Goal: Task Accomplishment & Management: Manage account settings

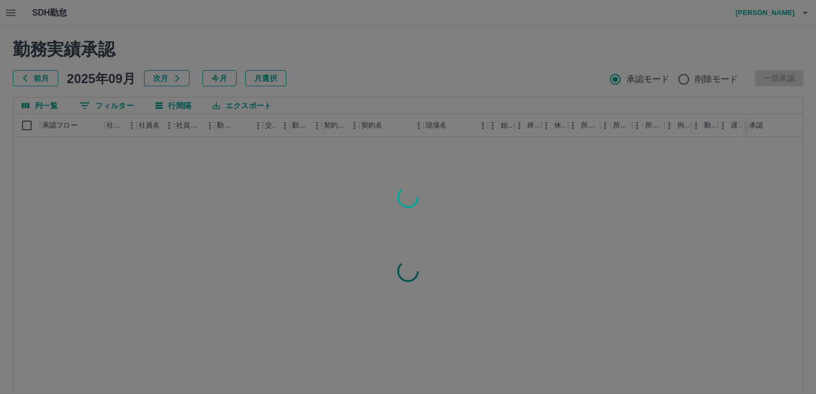
click at [7, 11] on div at bounding box center [408, 197] width 816 height 394
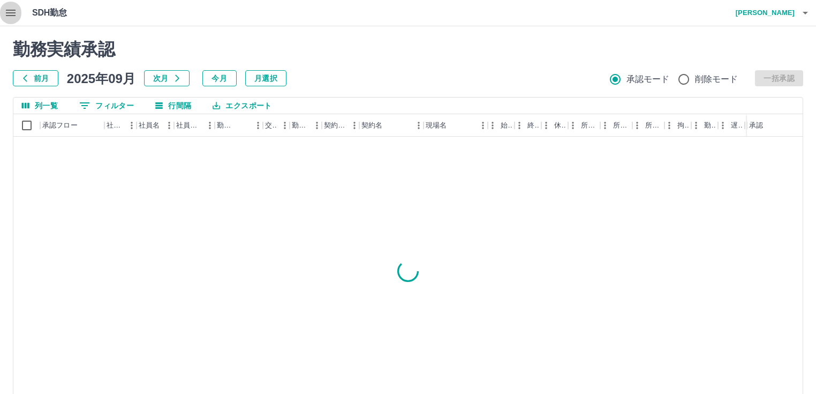
click at [7, 11] on icon "button" at bounding box center [10, 12] width 13 height 13
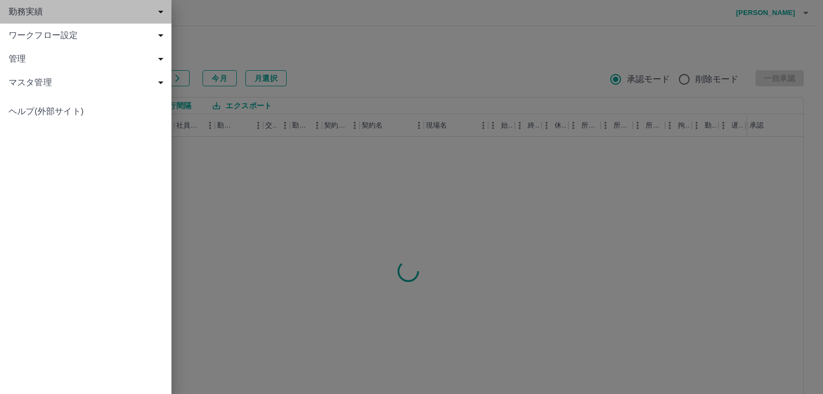
click at [7, 11] on div "勤務実績" at bounding box center [85, 12] width 171 height 24
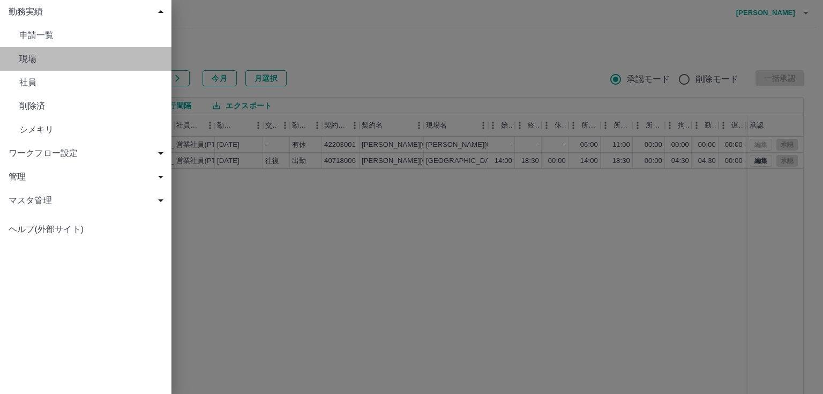
click at [21, 61] on span "現場" at bounding box center [91, 58] width 144 height 13
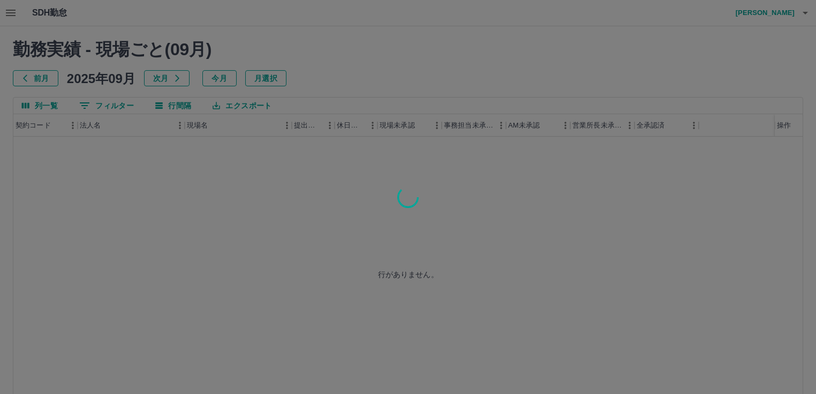
click at [110, 107] on div at bounding box center [408, 197] width 816 height 394
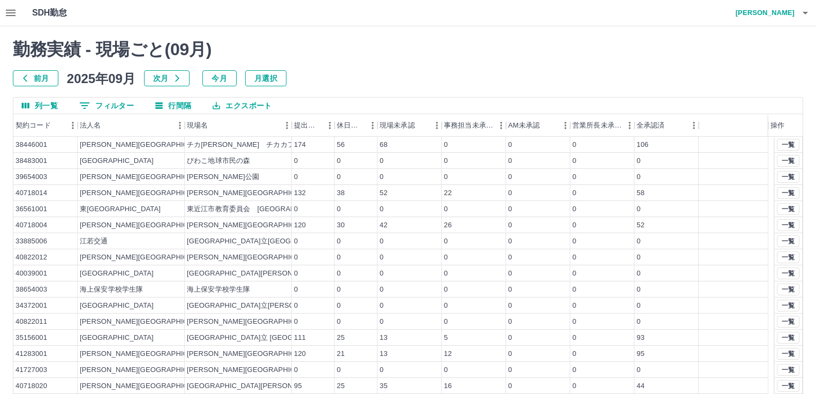
click at [11, 8] on icon "button" at bounding box center [10, 12] width 13 height 13
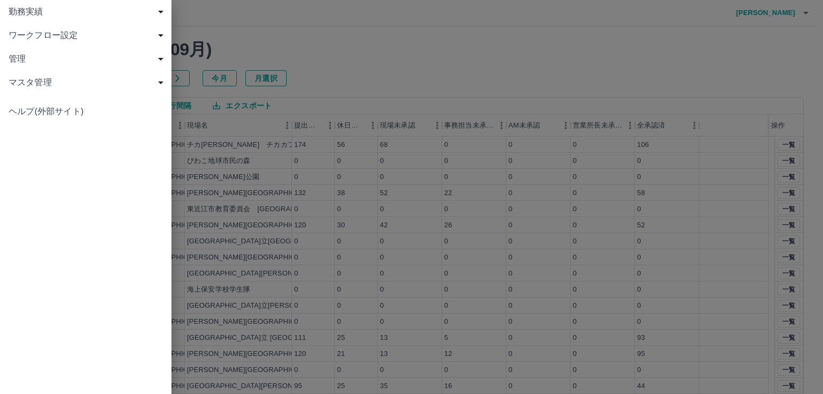
click at [36, 63] on span "管理" at bounding box center [88, 58] width 159 height 13
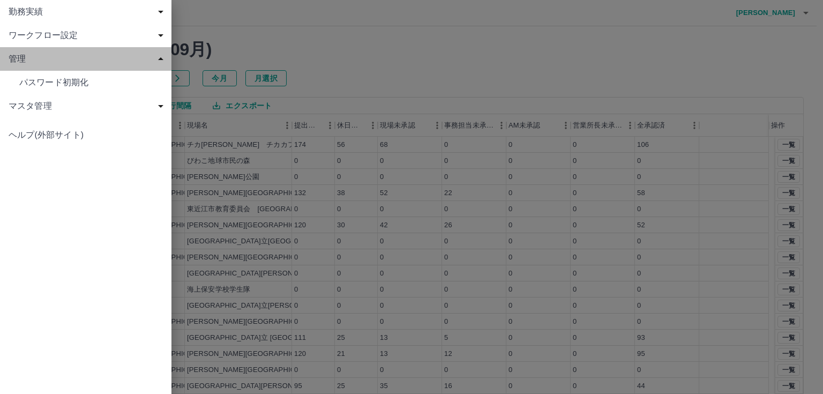
click at [36, 63] on span "管理" at bounding box center [88, 58] width 159 height 13
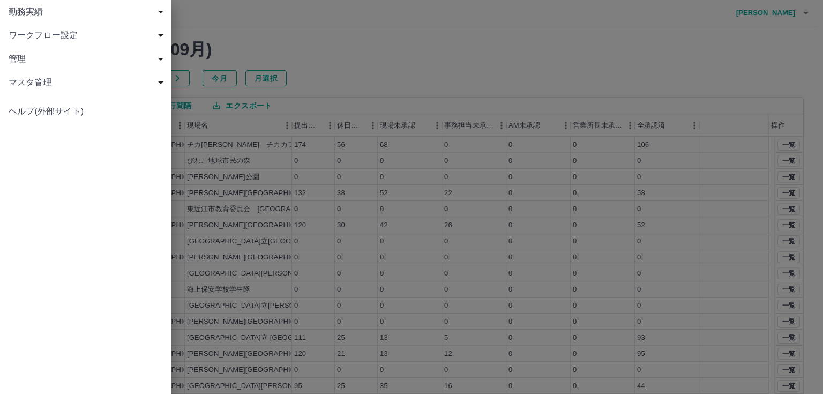
click at [32, 79] on span "マスタ管理" at bounding box center [88, 82] width 159 height 13
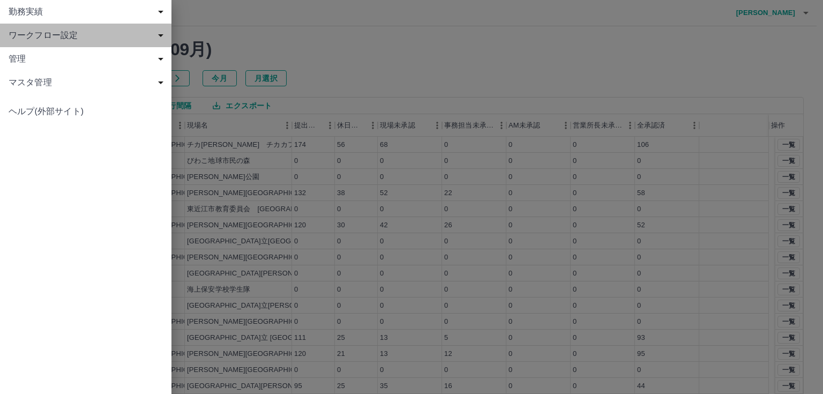
click at [36, 40] on span "ワークフロー設定" at bounding box center [88, 35] width 159 height 13
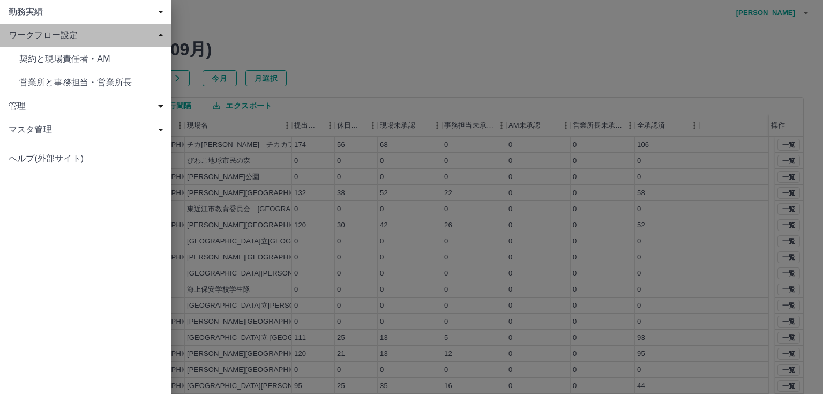
click at [36, 40] on span "ワークフロー設定" at bounding box center [88, 35] width 159 height 13
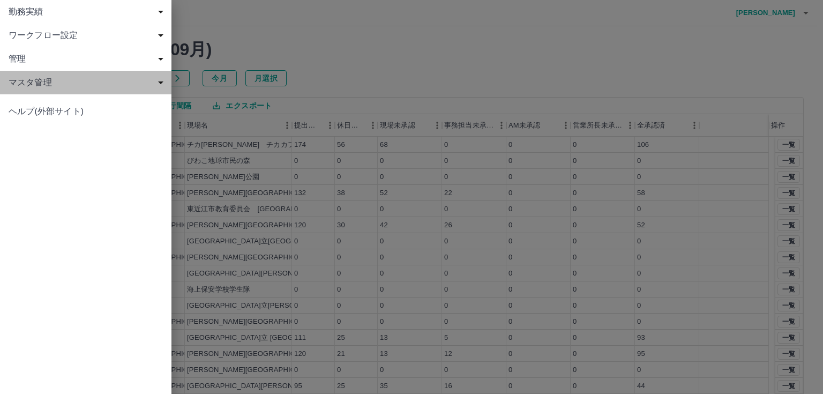
click at [34, 84] on span "マスタ管理" at bounding box center [88, 82] width 159 height 13
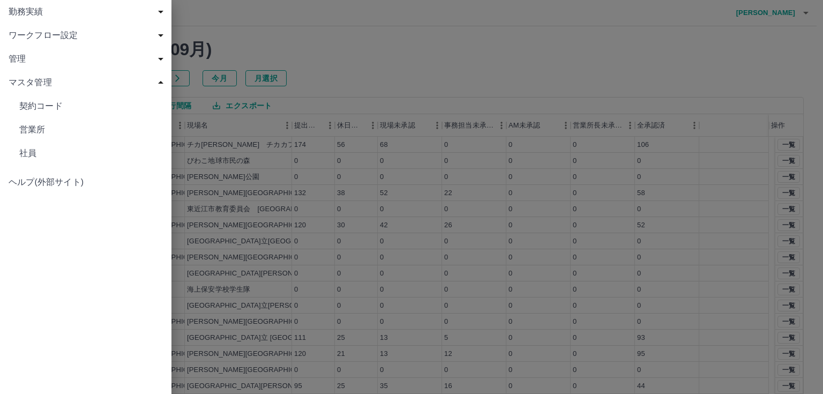
click at [40, 111] on span "契約コード" at bounding box center [91, 106] width 144 height 13
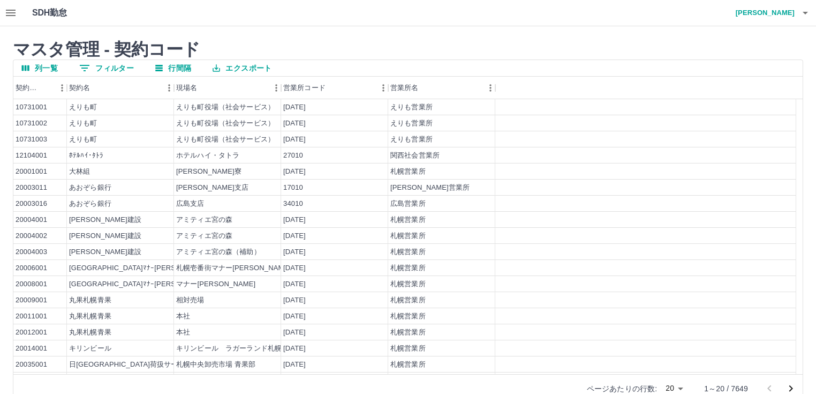
click at [61, 89] on div "契約コード" at bounding box center [67, 88] width 13 height 22
click at [58, 88] on icon "メニュー" at bounding box center [62, 87] width 11 height 11
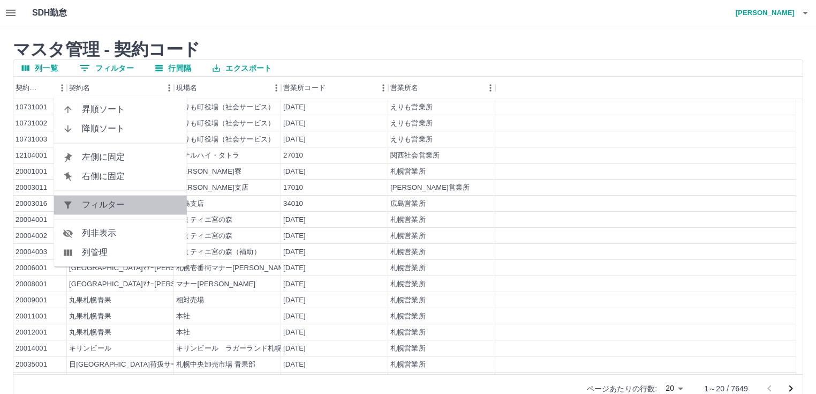
click at [106, 208] on span "フィルター" at bounding box center [130, 204] width 96 height 13
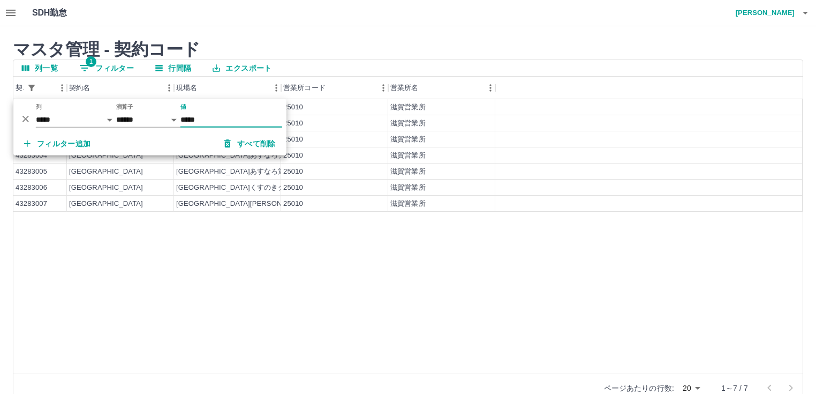
type input "*****"
drag, startPoint x: 368, startPoint y: 283, endPoint x: 388, endPoint y: 244, distance: 43.1
click at [368, 283] on div "43283001 広陵町 こども課 25010 滋賀営業所 43283002 広陵町 広陵町ひまわりクラブ 25010 滋賀営業所 43283003 広陵町 …" at bounding box center [407, 236] width 789 height 274
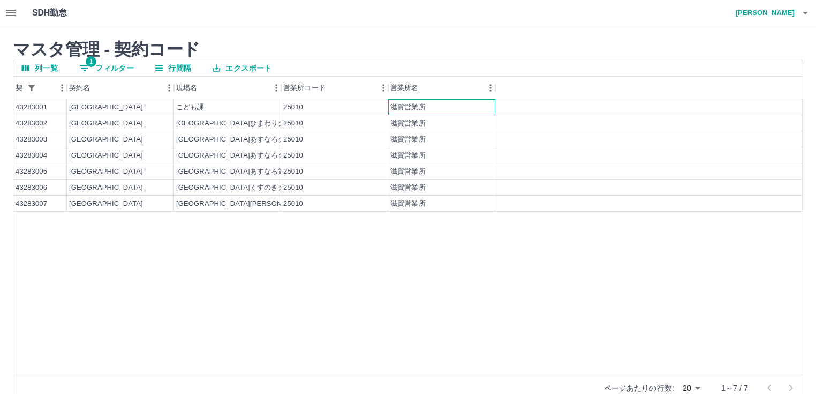
click at [428, 104] on div "滋賀営業所" at bounding box center [441, 107] width 107 height 16
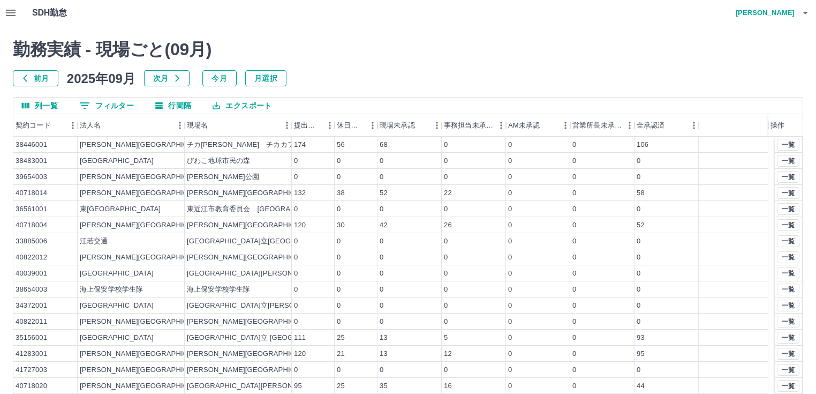
click at [7, 9] on icon "button" at bounding box center [10, 12] width 13 height 13
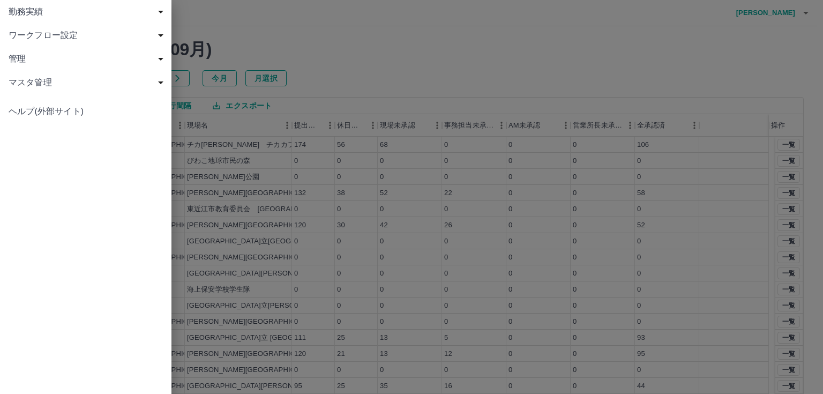
click at [7, 9] on div "勤務実績" at bounding box center [85, 12] width 171 height 24
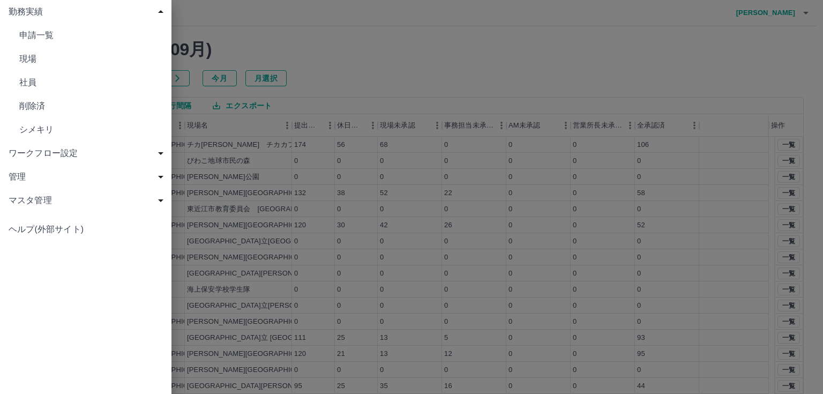
click at [49, 36] on span "申請一覧" at bounding box center [91, 35] width 144 height 13
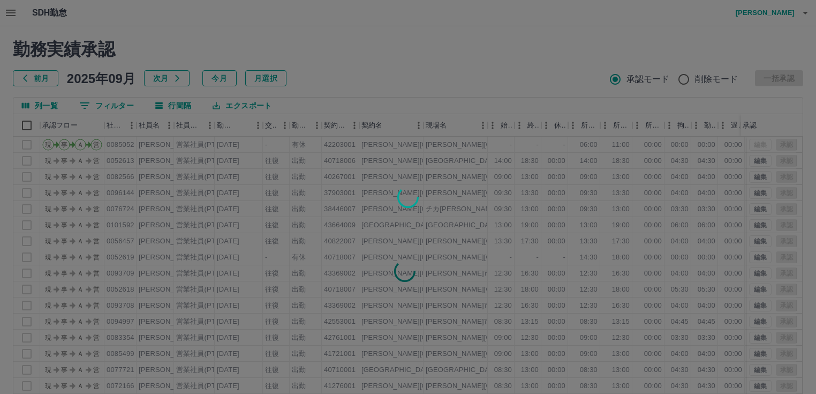
click at [121, 103] on div at bounding box center [408, 197] width 816 height 394
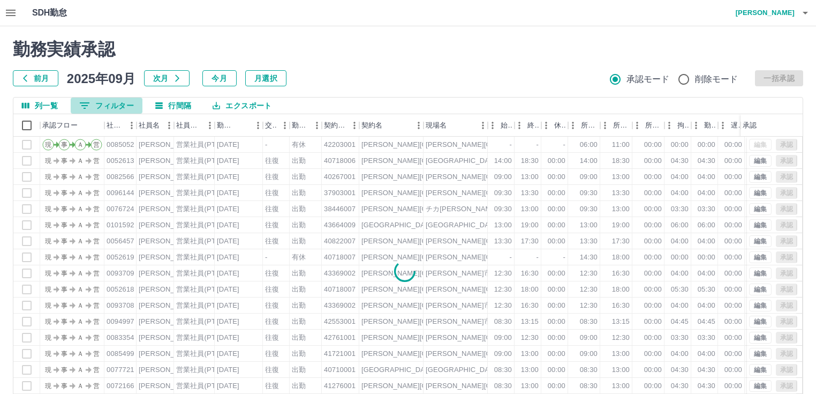
click at [121, 103] on button "0 フィルター" at bounding box center [107, 105] width 72 height 16
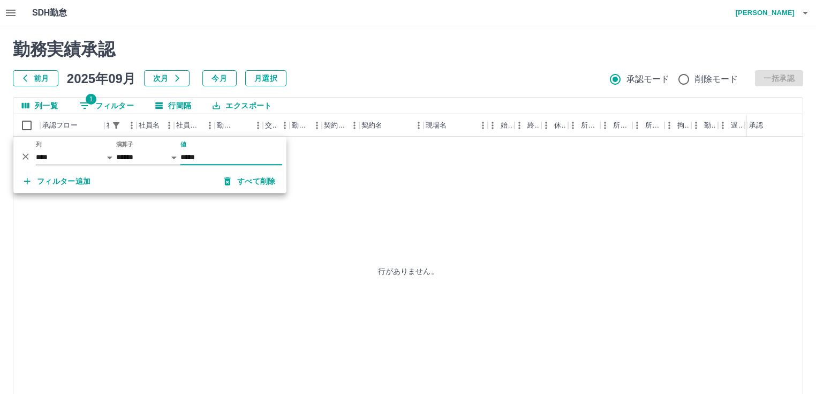
type input "*****"
click at [649, 187] on div "行がありません。" at bounding box center [407, 271] width 789 height 268
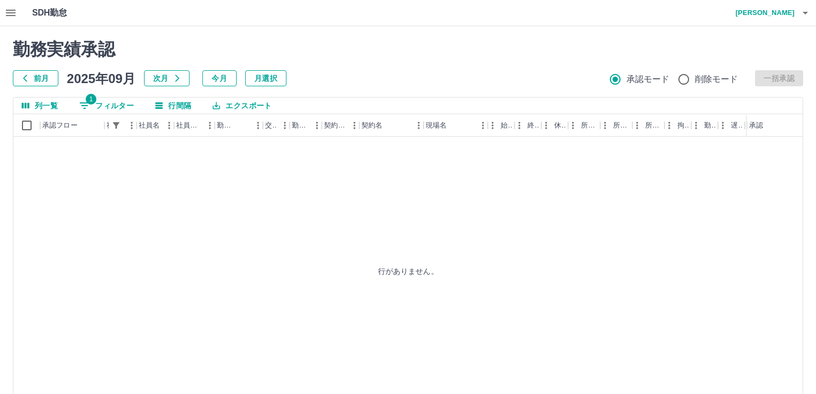
click at [805, 18] on icon "button" at bounding box center [805, 12] width 13 height 13
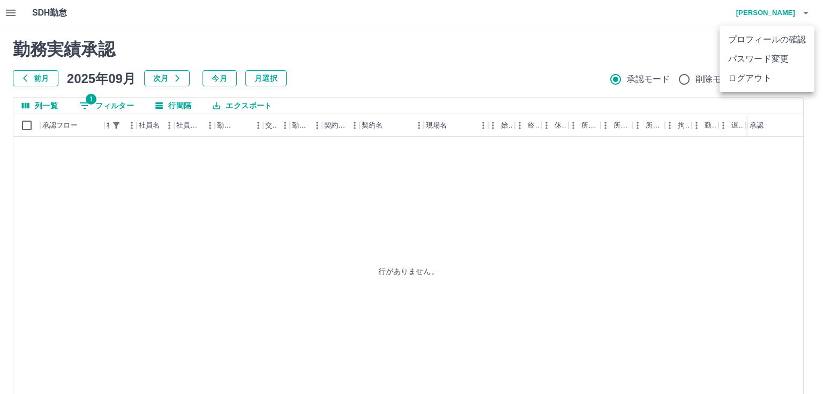
click at [765, 82] on li "ログアウト" at bounding box center [766, 78] width 95 height 19
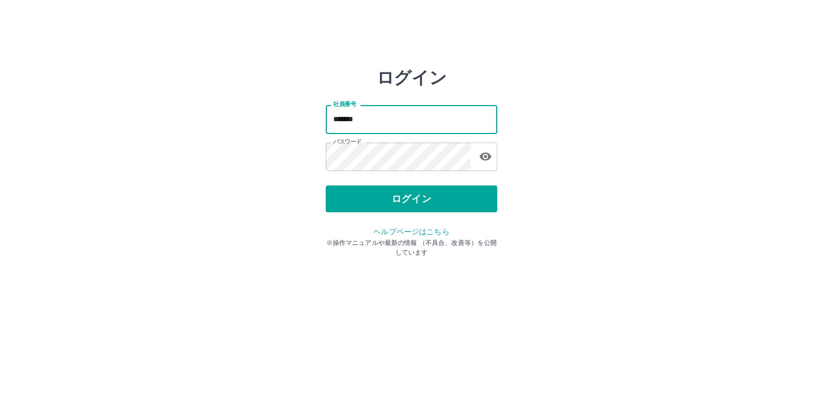
drag, startPoint x: 379, startPoint y: 122, endPoint x: 324, endPoint y: 122, distance: 55.7
click at [324, 122] on div "ログイン 社員番号 ******* 社員番号 パスワード パスワード ログイン ヘルプページはこちら ※操作マニュアルや最新の情報 （不具合、改善等）を公開し…" at bounding box center [411, 152] width 643 height 171
type input "*****"
type input "*******"
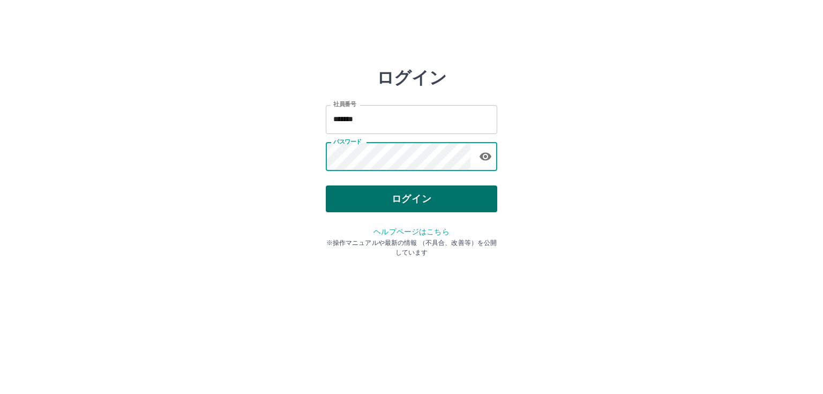
click at [377, 210] on button "ログイン" at bounding box center [411, 198] width 171 height 27
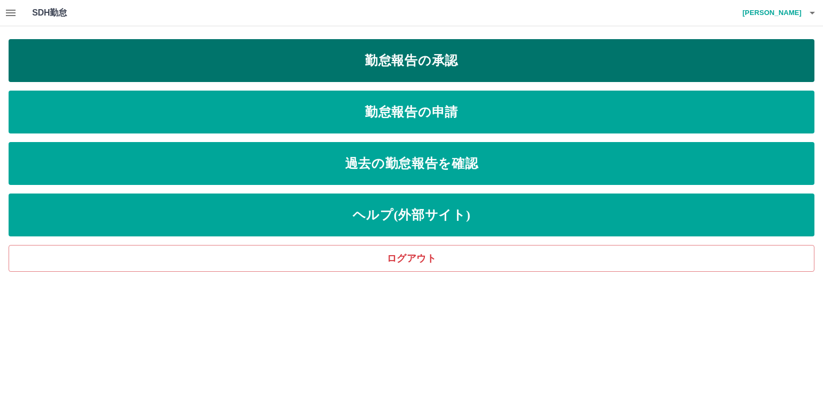
click at [444, 60] on link "勤怠報告の承認" at bounding box center [412, 60] width 806 height 43
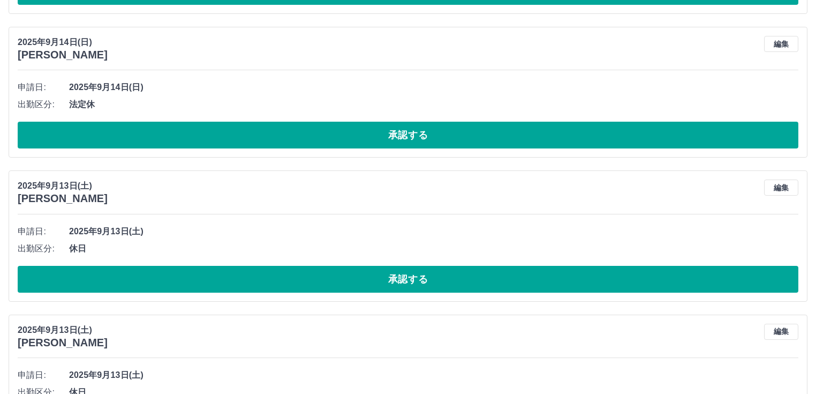
scroll to position [4335, 0]
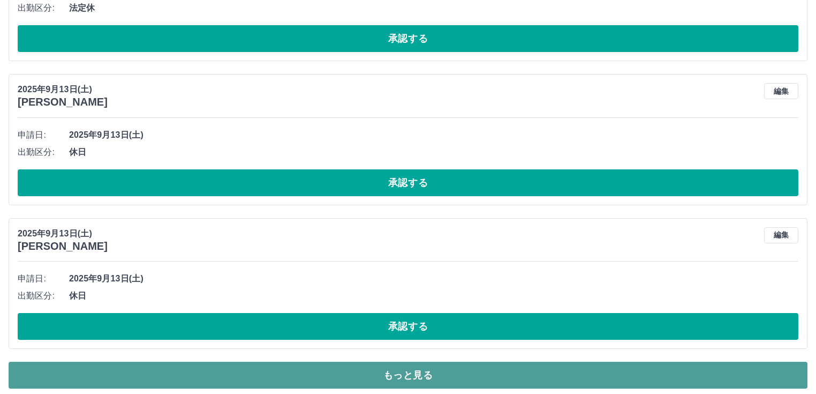
click at [394, 364] on button "もっと見る" at bounding box center [408, 375] width 799 height 27
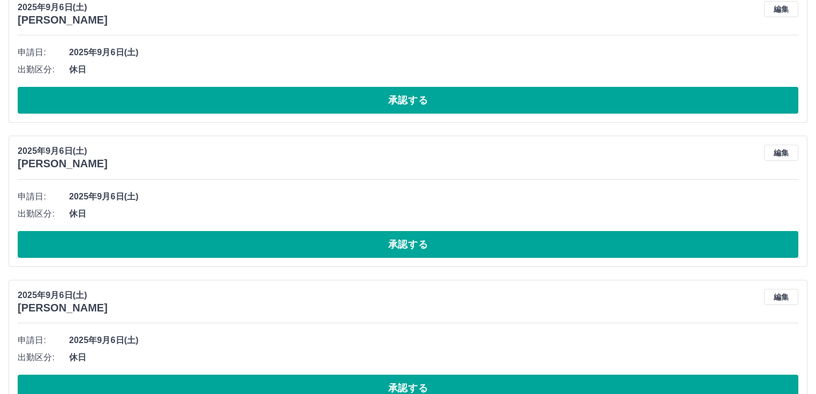
scroll to position [7920, 0]
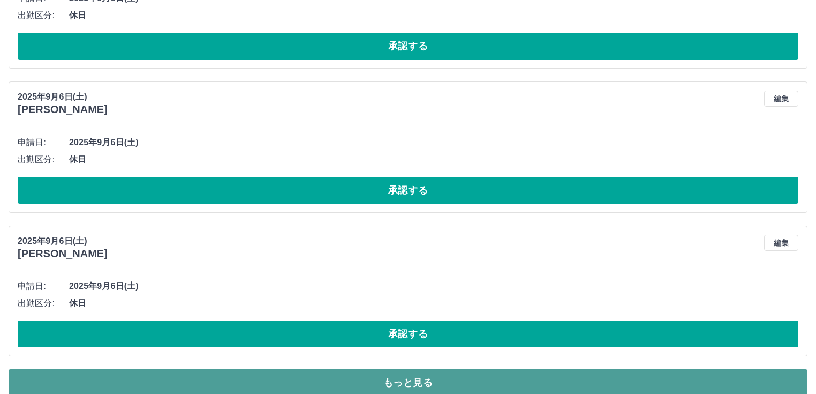
click at [479, 369] on button "もっと見る" at bounding box center [408, 382] width 799 height 27
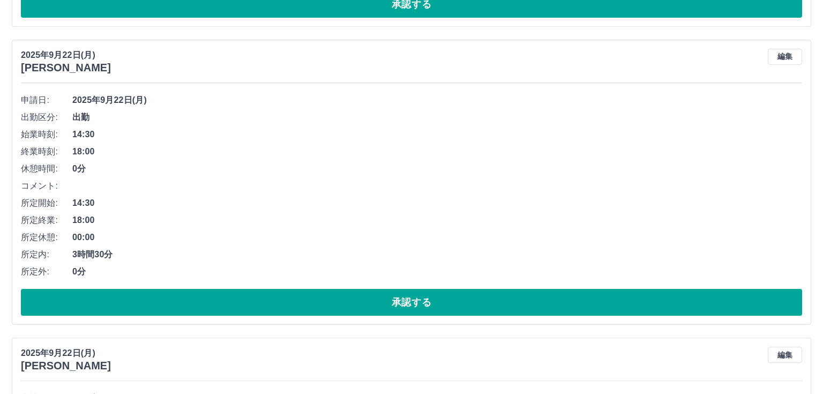
scroll to position [0, 0]
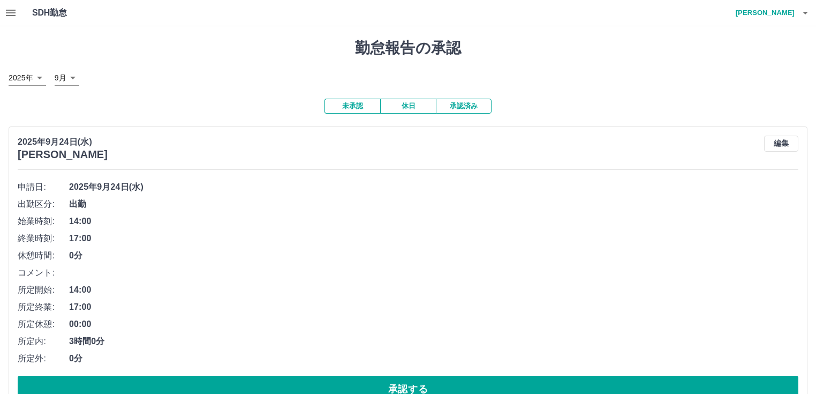
click at [780, 12] on h4 "宮田　麻衣" at bounding box center [763, 13] width 64 height 26
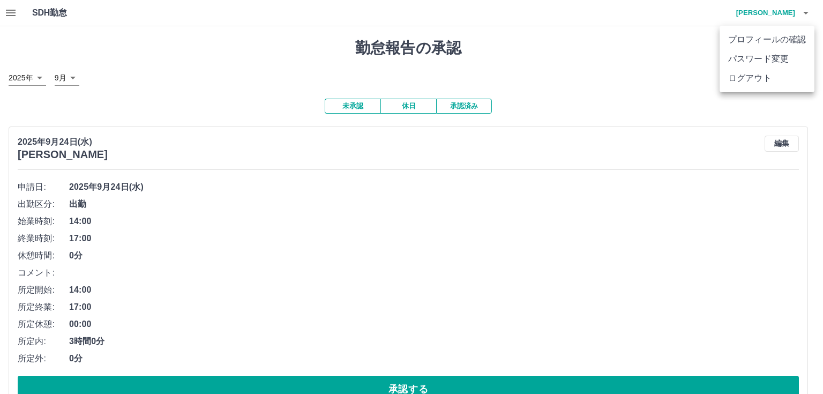
click at [761, 82] on li "ログアウト" at bounding box center [766, 78] width 95 height 19
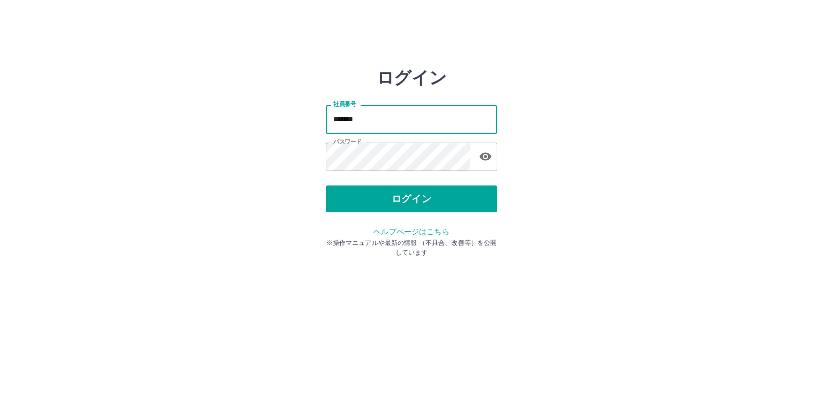
drag, startPoint x: 378, startPoint y: 122, endPoint x: 324, endPoint y: 123, distance: 54.1
click at [324, 123] on div "ログイン 社員番号 ******* 社員番号 パスワード パスワード ログイン ヘルプページはこちら ※操作マニュアルや最新の情報 （不具合、改善等）を公開し…" at bounding box center [411, 152] width 643 height 171
type input "*******"
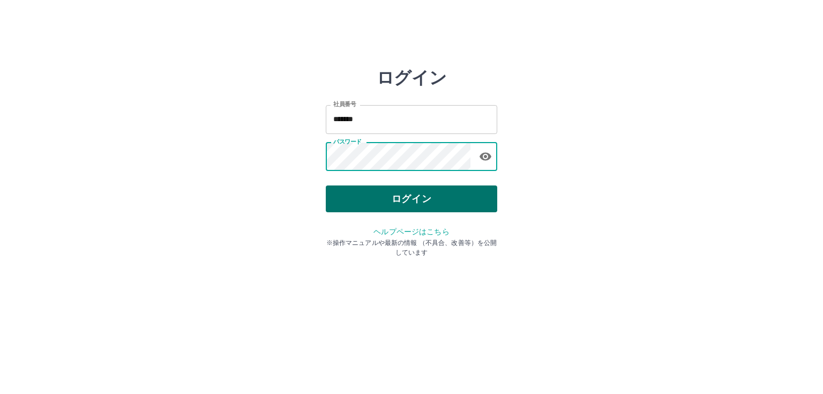
click at [354, 191] on button "ログイン" at bounding box center [411, 198] width 171 height 27
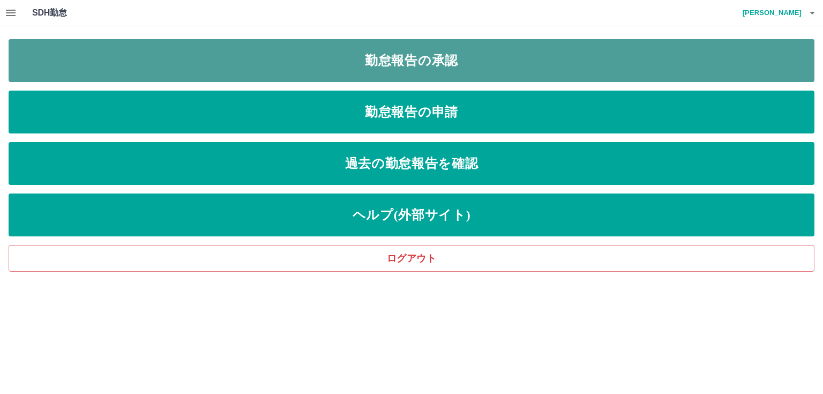
click at [330, 49] on link "勤怠報告の承認" at bounding box center [412, 60] width 806 height 43
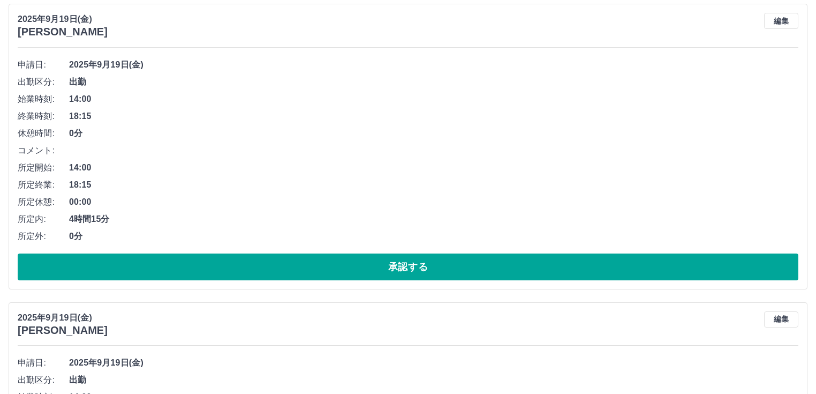
scroll to position [7111, 0]
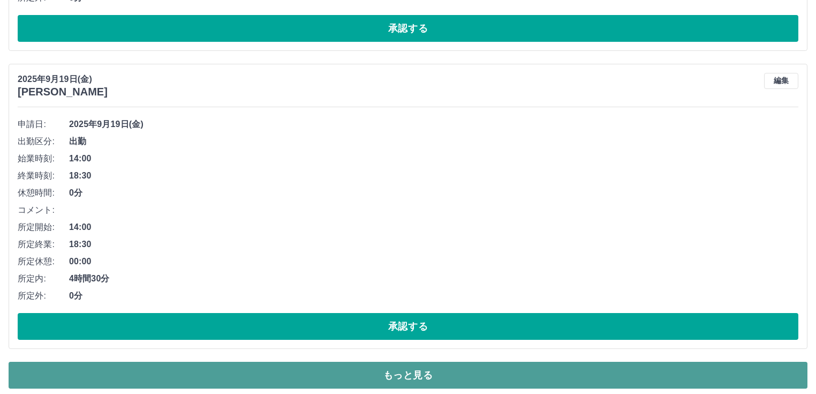
click at [613, 365] on button "もっと見る" at bounding box center [408, 375] width 799 height 27
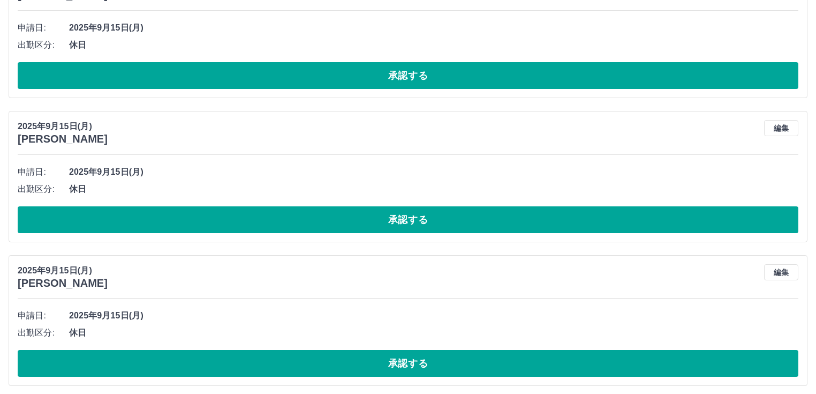
scroll to position [12856, 0]
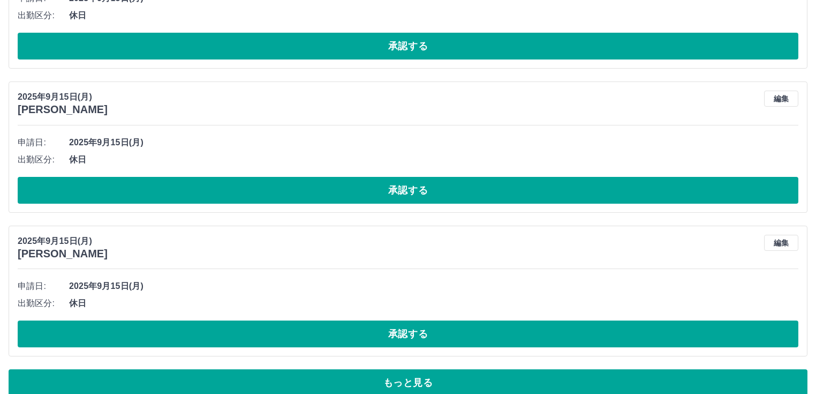
click at [530, 369] on button "もっと見る" at bounding box center [408, 382] width 799 height 27
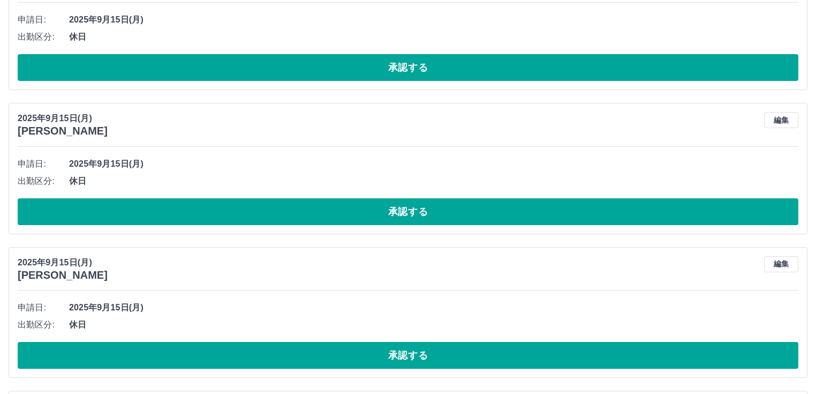
scroll to position [16441, 0]
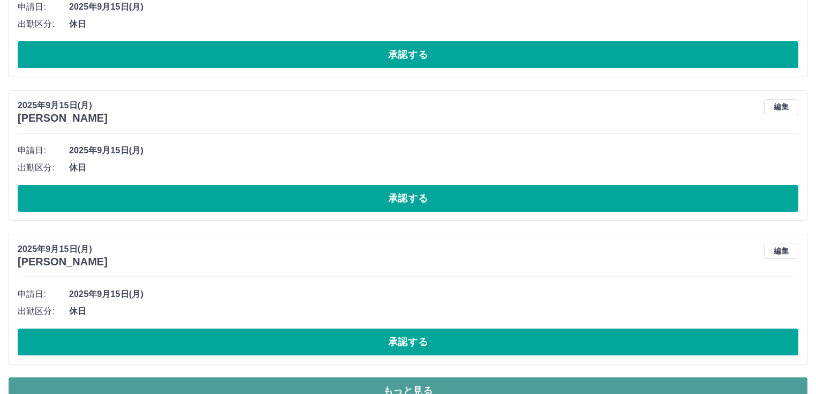
click at [582, 377] on button "もっと見る" at bounding box center [408, 390] width 799 height 27
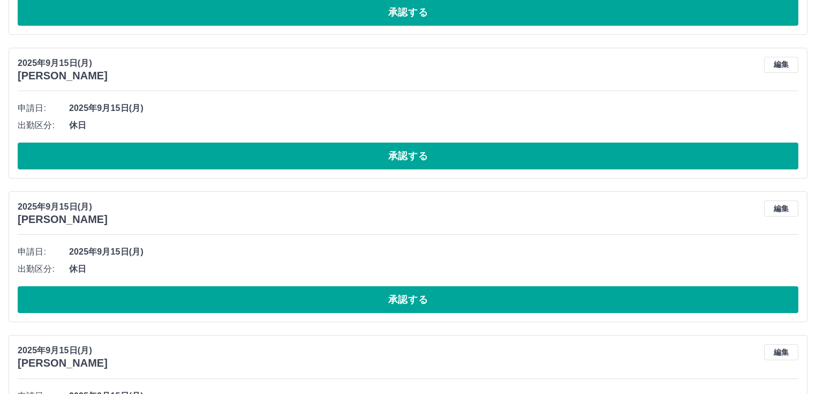
scroll to position [20026, 0]
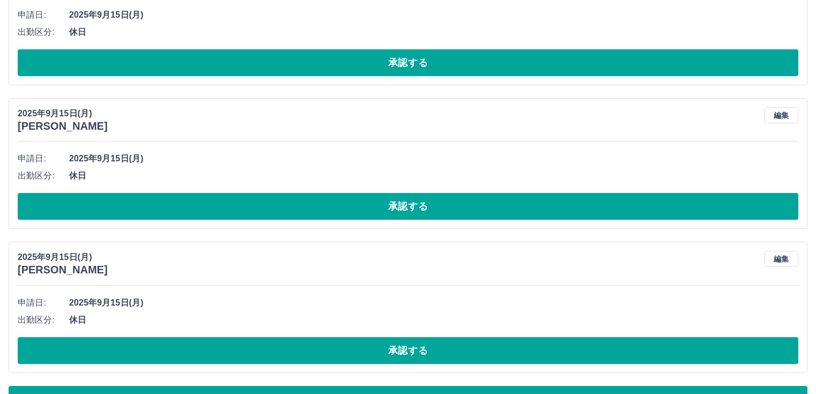
drag, startPoint x: 544, startPoint y: 373, endPoint x: 704, endPoint y: 299, distance: 176.4
click at [544, 386] on button "もっと見る" at bounding box center [408, 399] width 799 height 27
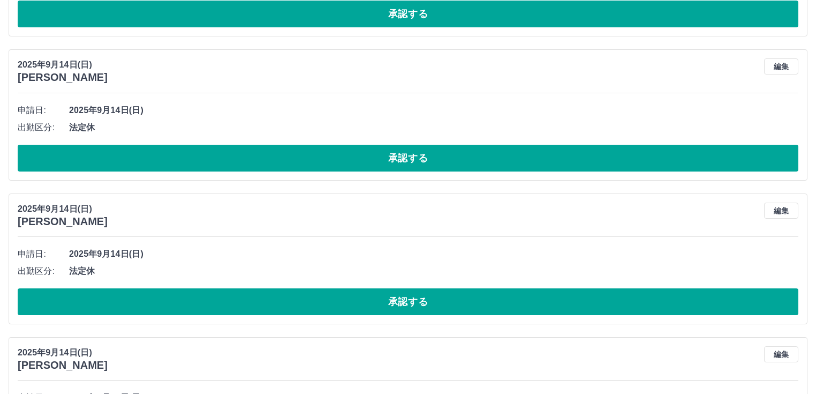
scroll to position [23611, 0]
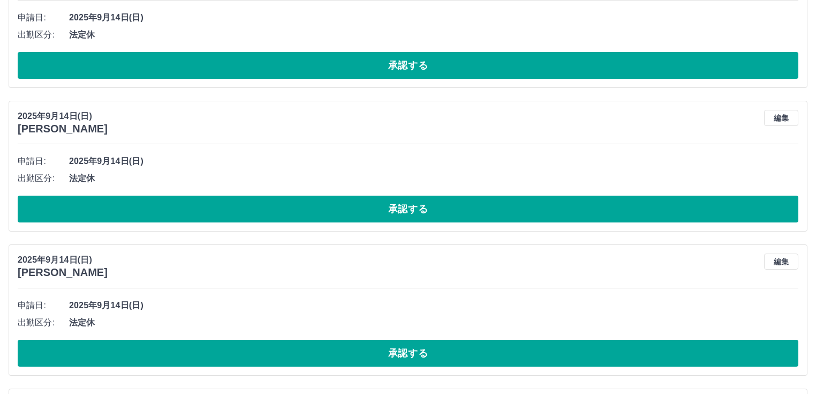
scroll to position [27196, 0]
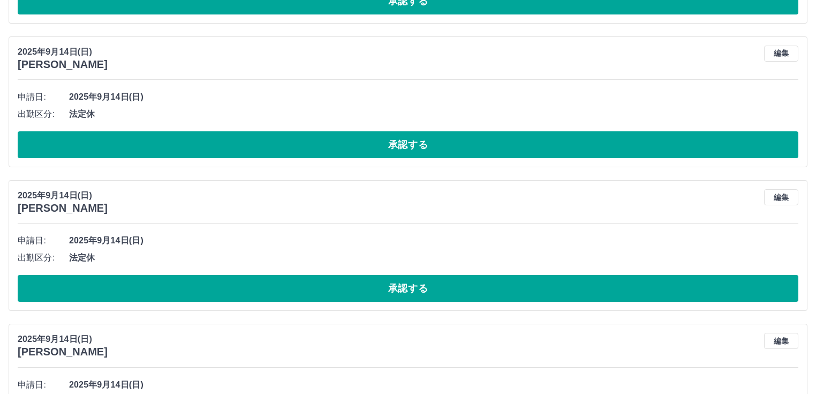
scroll to position [30781, 0]
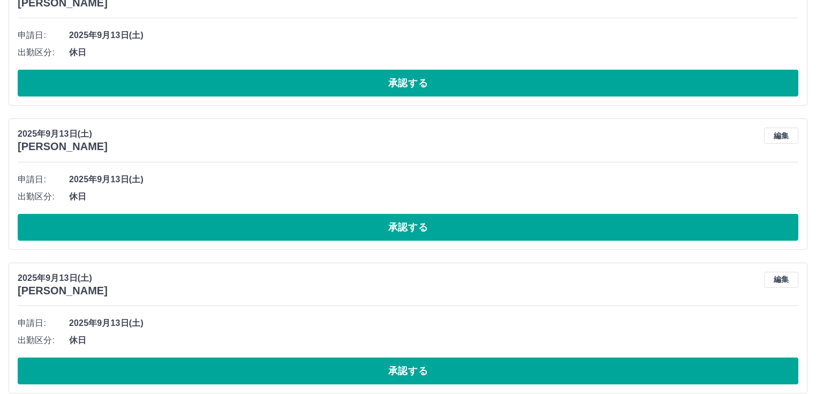
scroll to position [34366, 0]
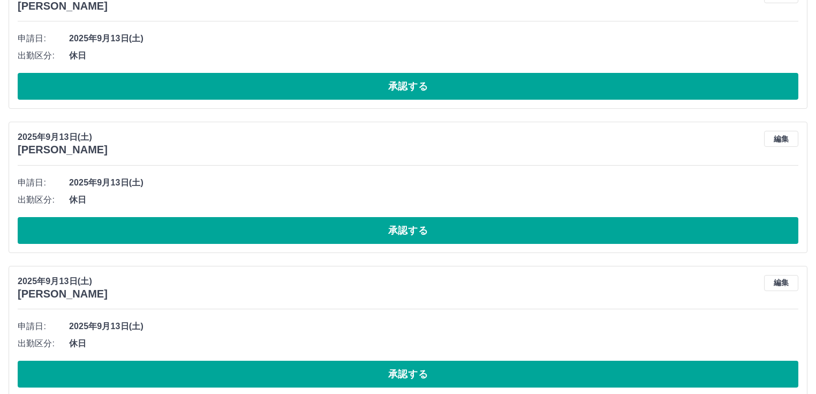
scroll to position [38105, 0]
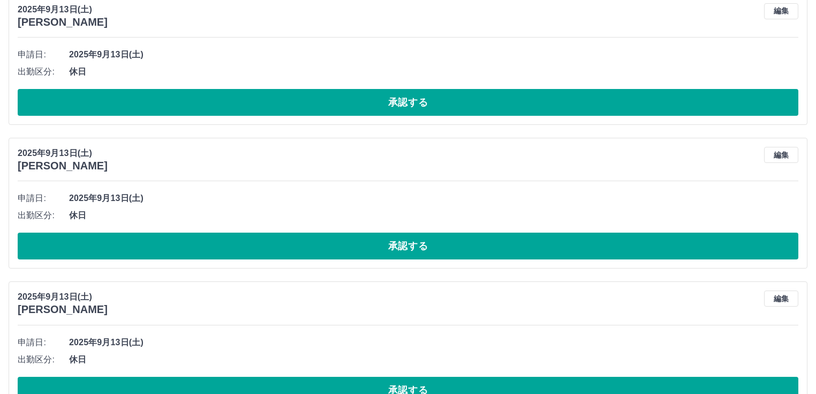
drag, startPoint x: 739, startPoint y: 365, endPoint x: 816, endPoint y: 329, distance: 85.1
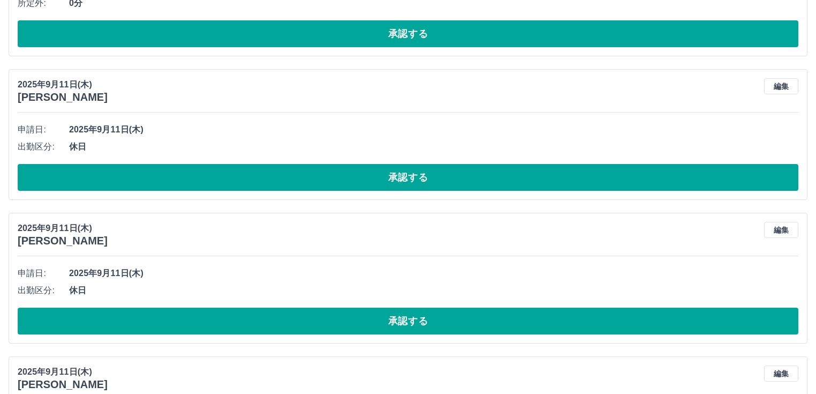
scroll to position [41845, 0]
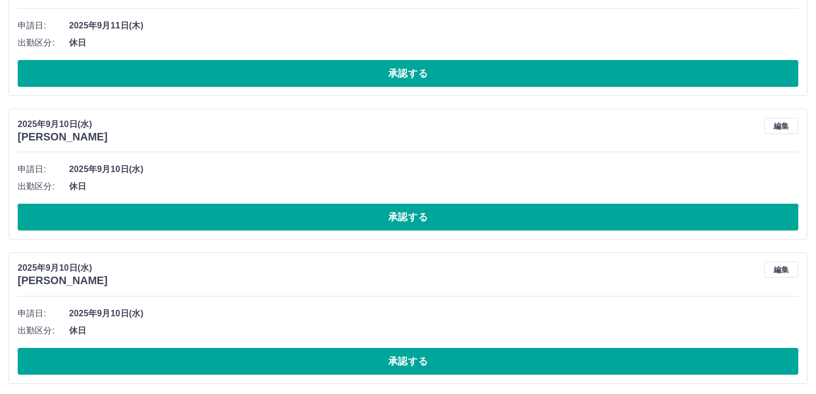
scroll to position [45430, 0]
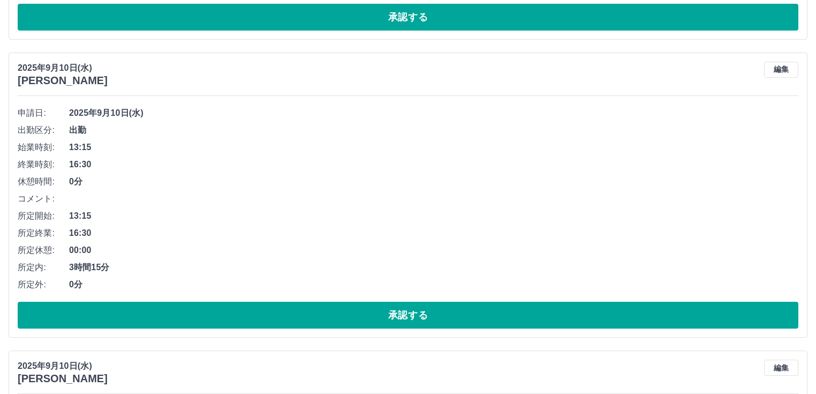
scroll to position [49323, 0]
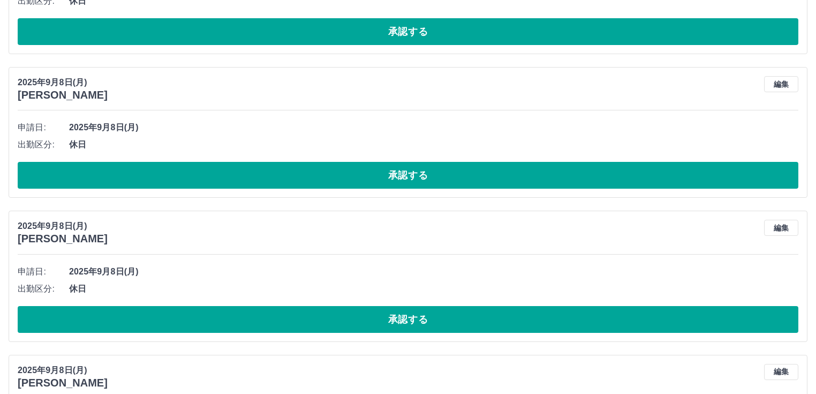
scroll to position [53063, 0]
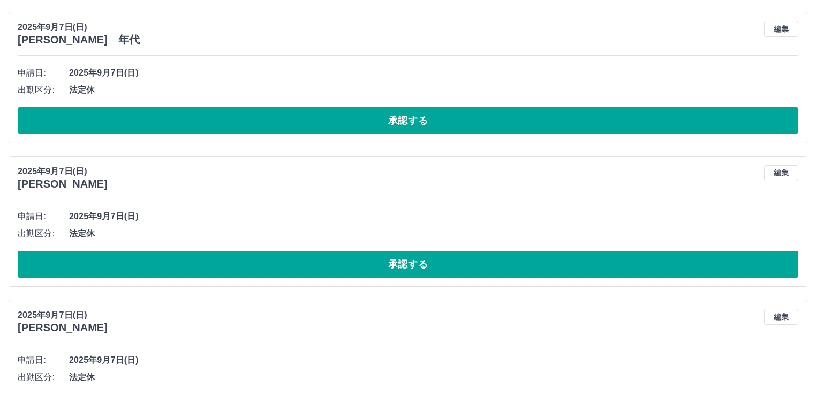
scroll to position [56803, 0]
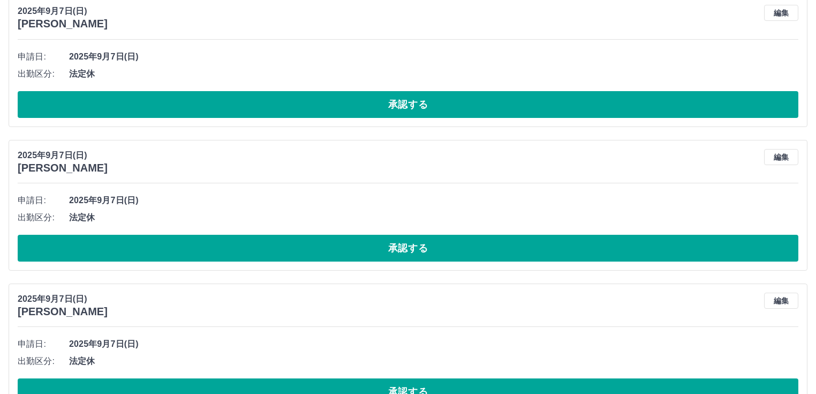
scroll to position [60387, 0]
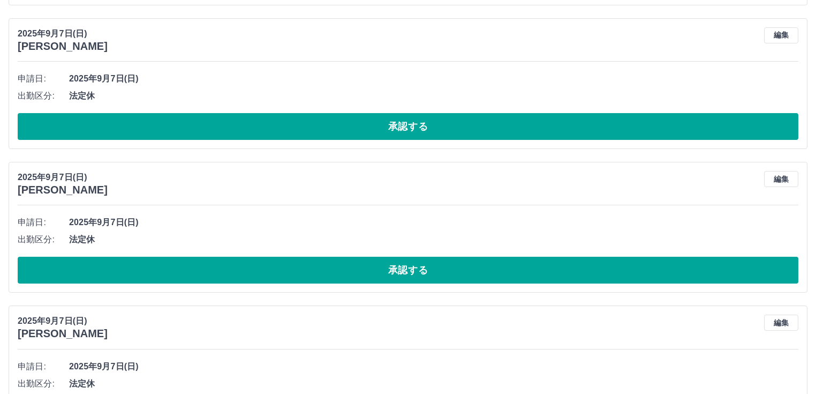
scroll to position [63973, 0]
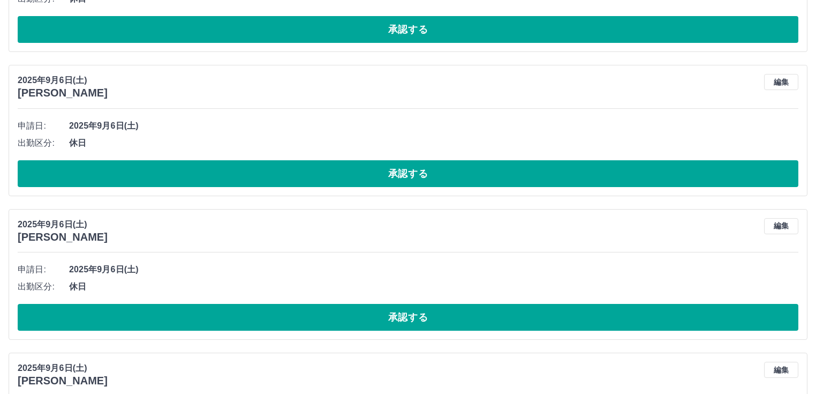
drag, startPoint x: 677, startPoint y: 357, endPoint x: 822, endPoint y: 312, distance: 152.0
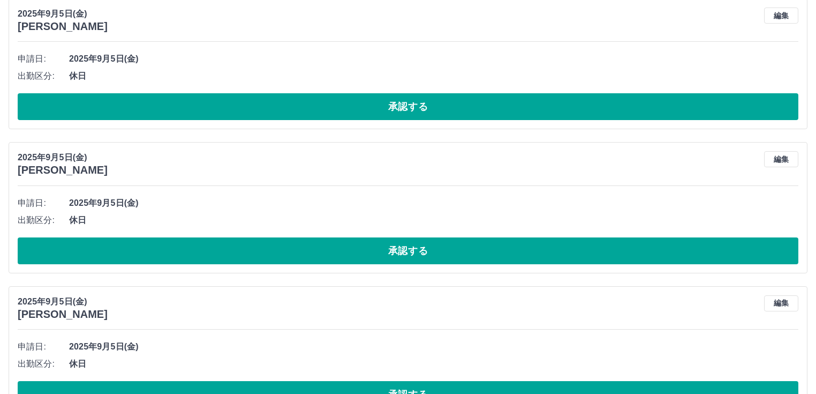
scroll to position [74882, 0]
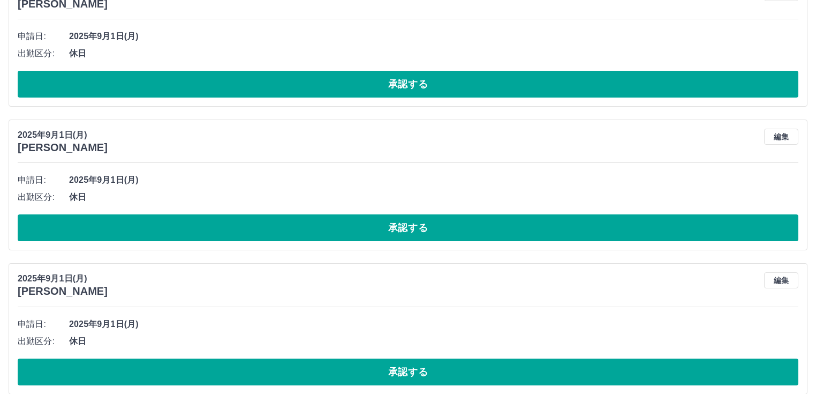
scroll to position [89839, 0]
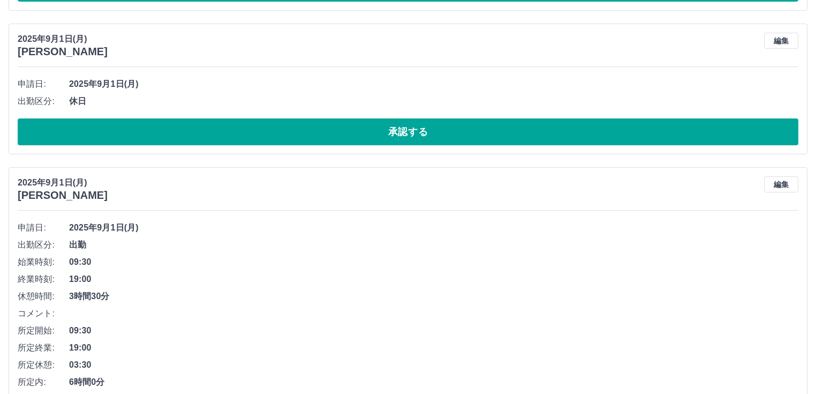
scroll to position [88615, 0]
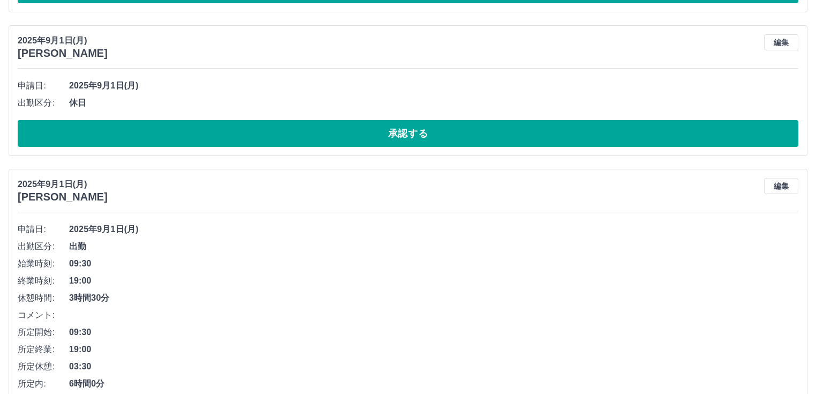
drag, startPoint x: 426, startPoint y: 255, endPoint x: 511, endPoint y: 274, distance: 86.8
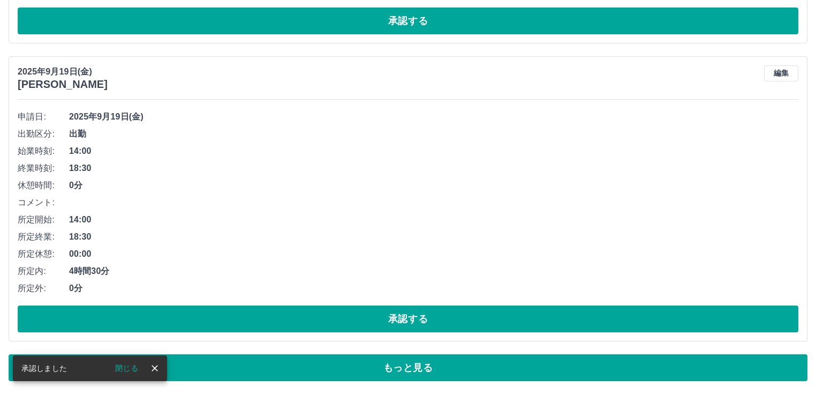
scroll to position [7111, 0]
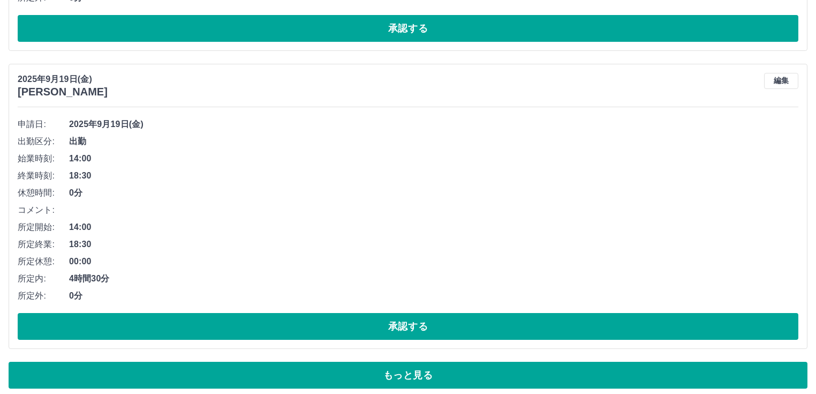
click at [536, 366] on button "もっと見る" at bounding box center [408, 375] width 799 height 27
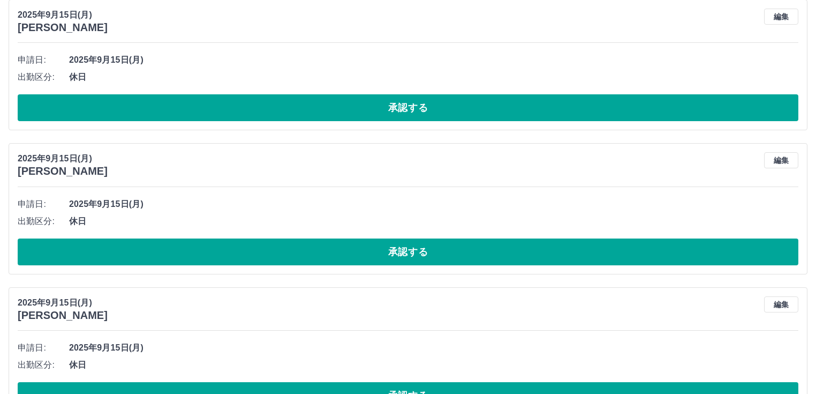
scroll to position [12856, 0]
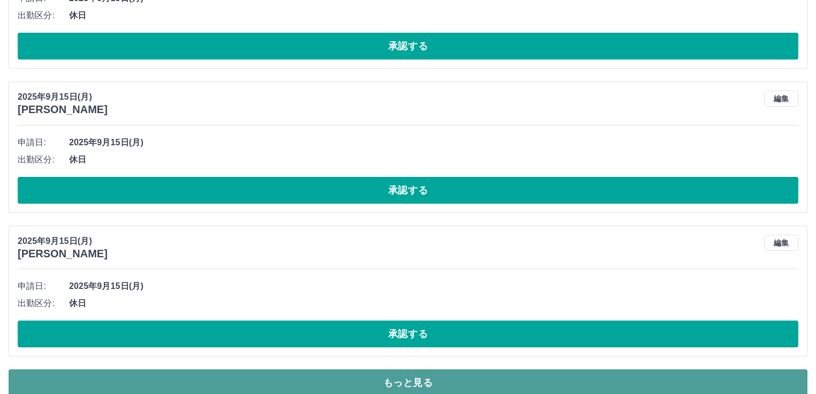
click at [751, 376] on button "もっと見る" at bounding box center [408, 382] width 799 height 27
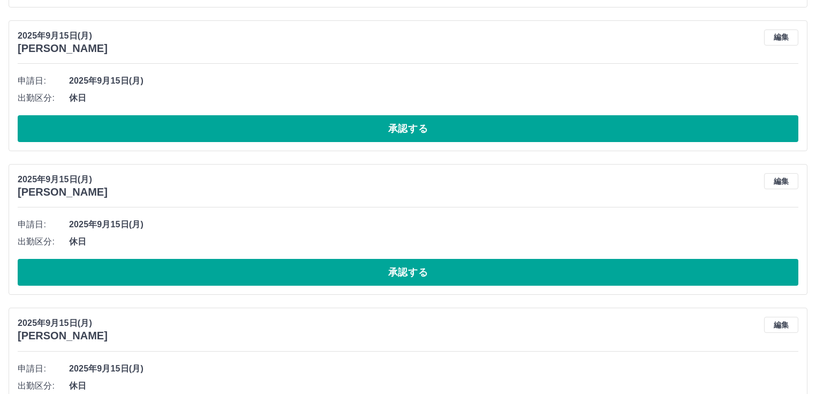
scroll to position [16441, 0]
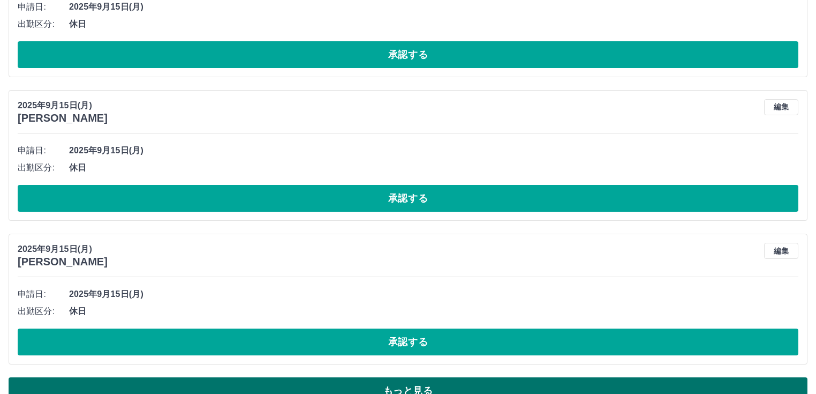
click at [655, 377] on button "もっと見る" at bounding box center [408, 390] width 799 height 27
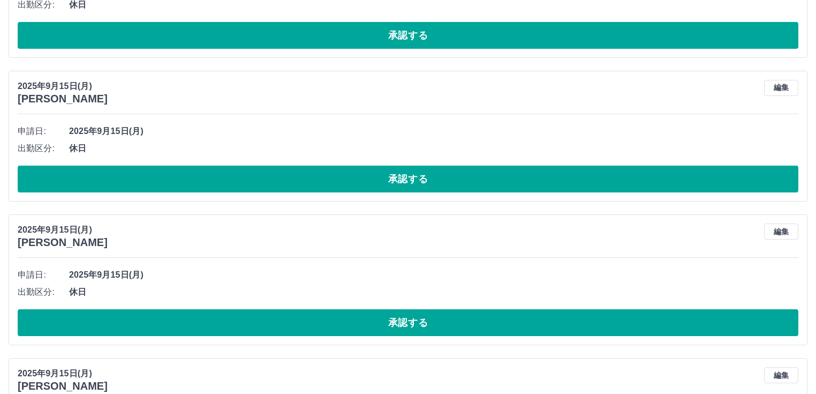
scroll to position [20026, 0]
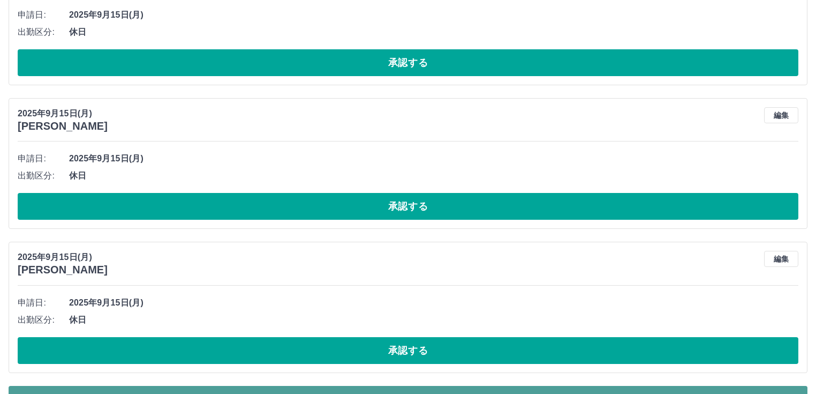
click at [765, 386] on button "もっと見る" at bounding box center [408, 399] width 799 height 27
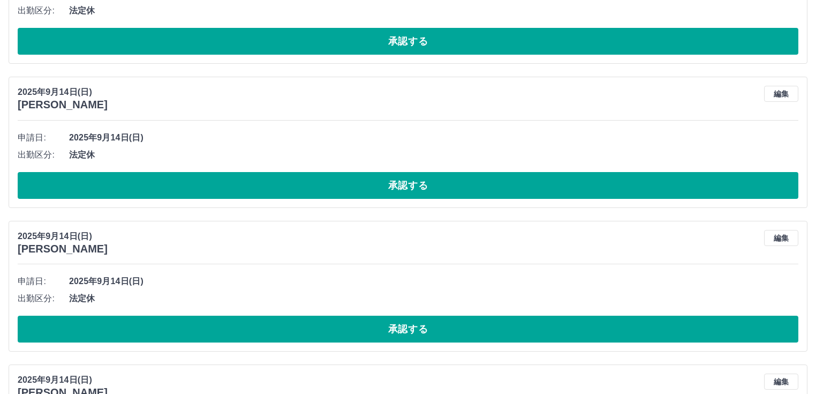
scroll to position [23611, 0]
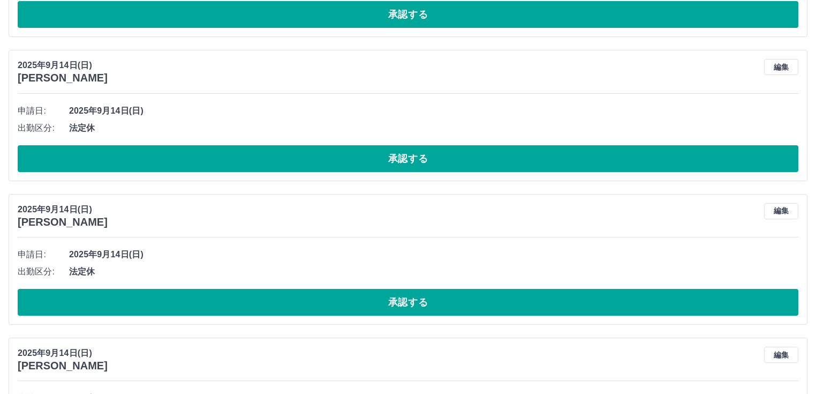
scroll to position [27196, 0]
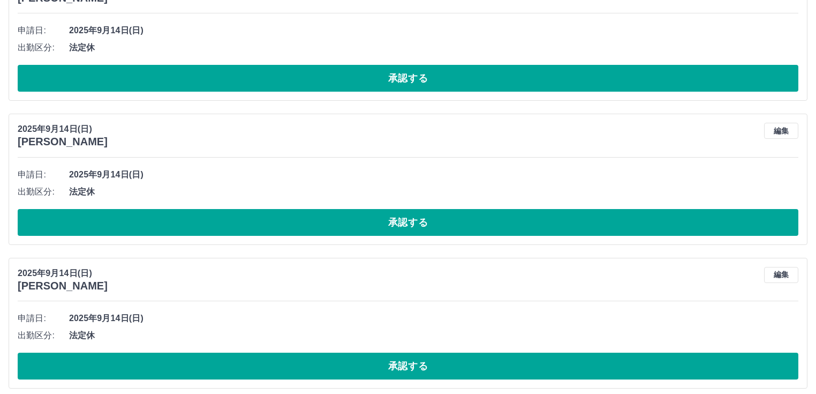
drag, startPoint x: 725, startPoint y: 377, endPoint x: 725, endPoint y: 371, distance: 6.4
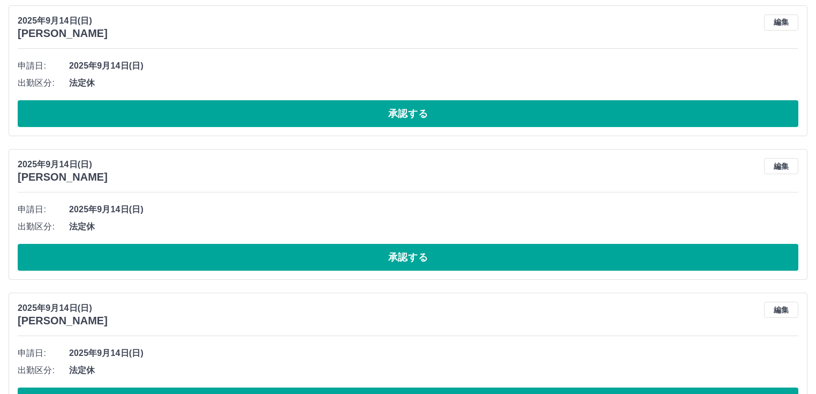
scroll to position [30781, 0]
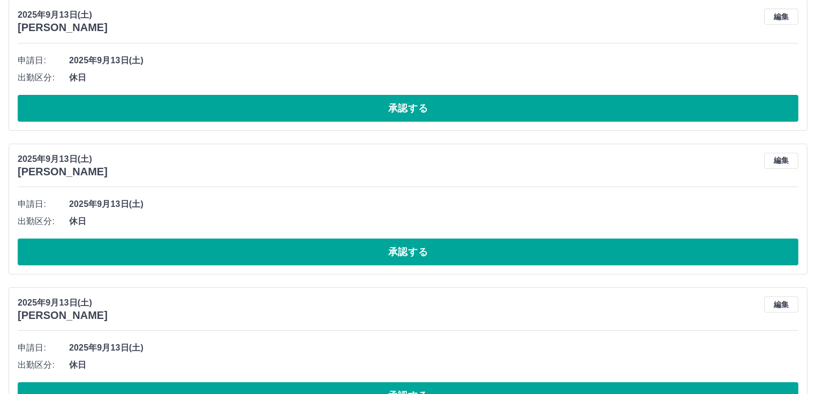
scroll to position [34366, 0]
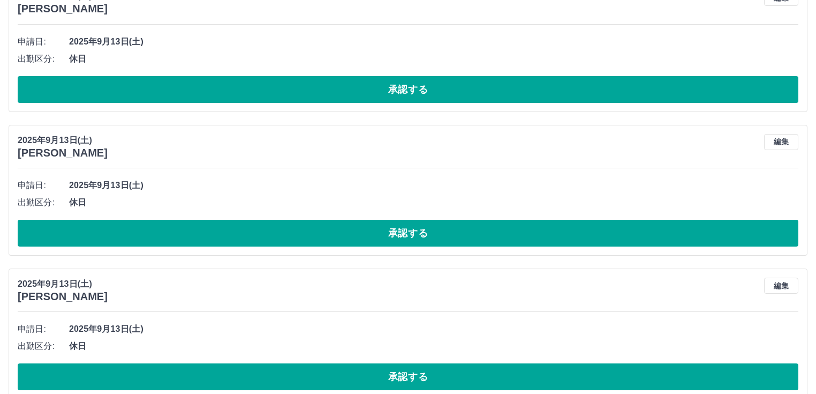
scroll to position [38105, 0]
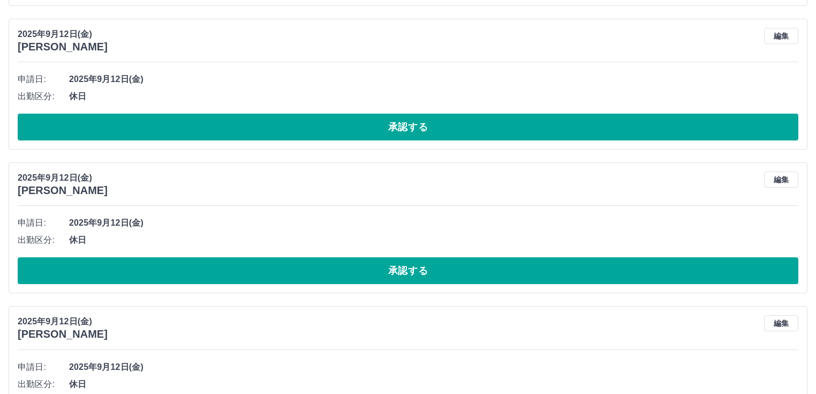
scroll to position [41845, 0]
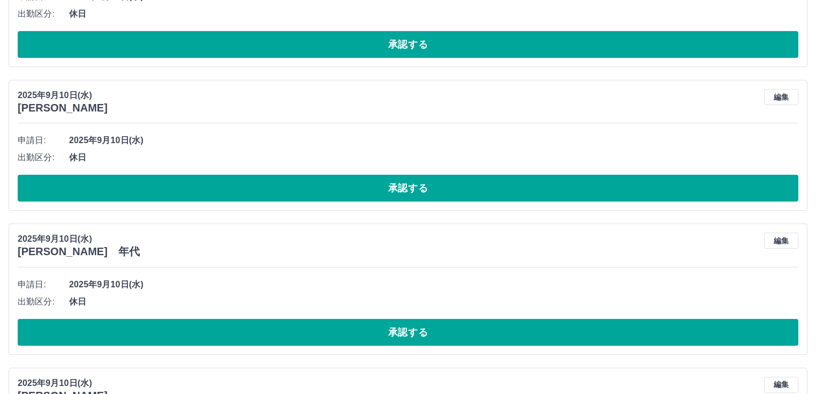
scroll to position [45430, 0]
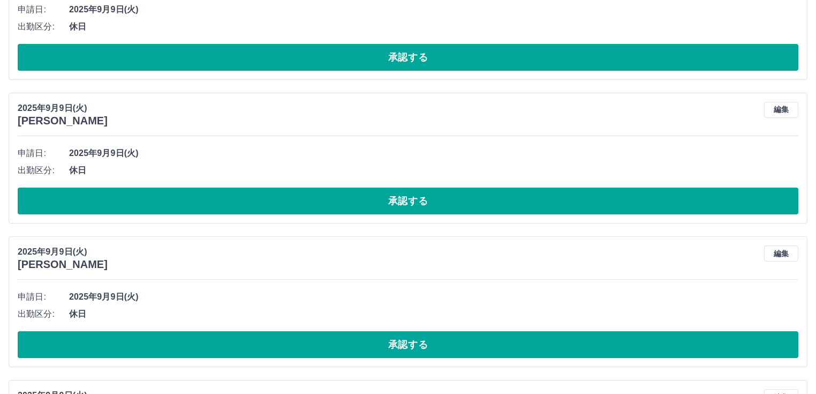
scroll to position [49323, 0]
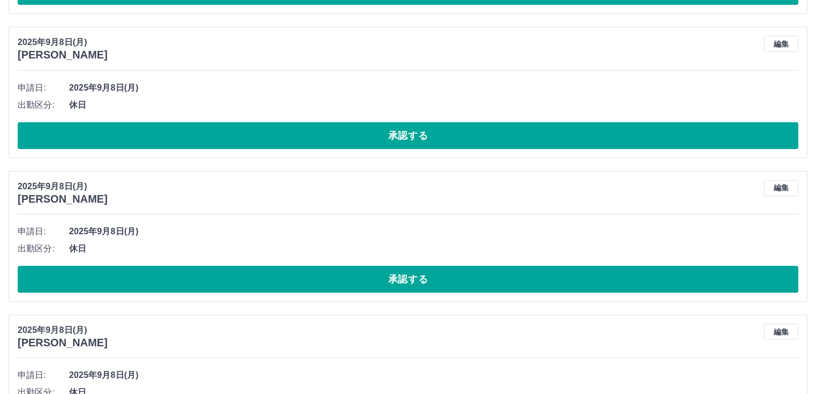
scroll to position [53063, 0]
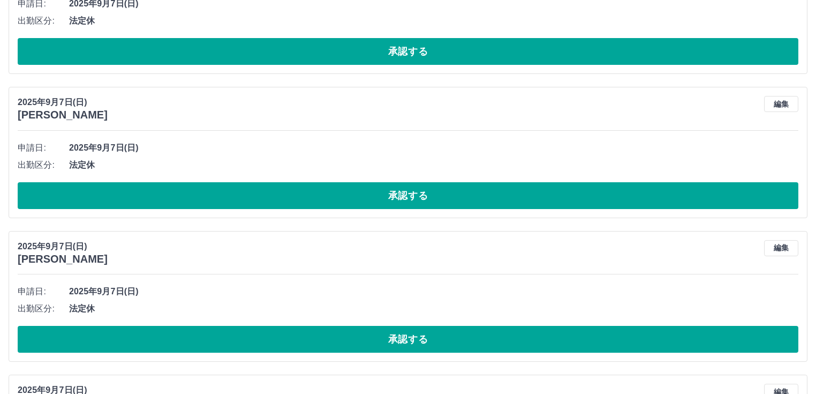
scroll to position [56803, 0]
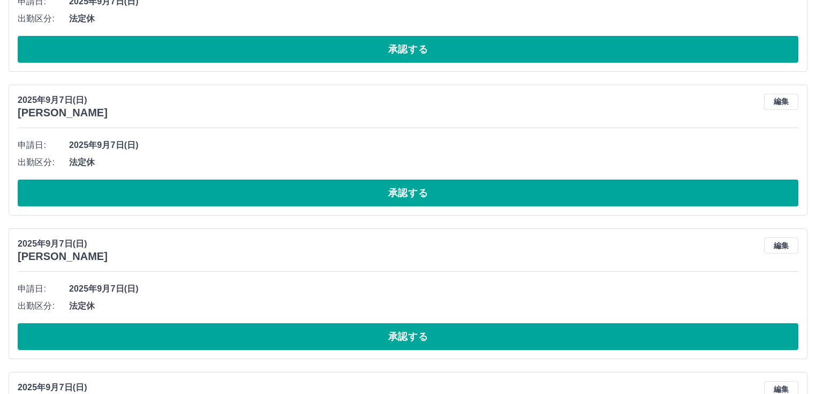
scroll to position [60387, 0]
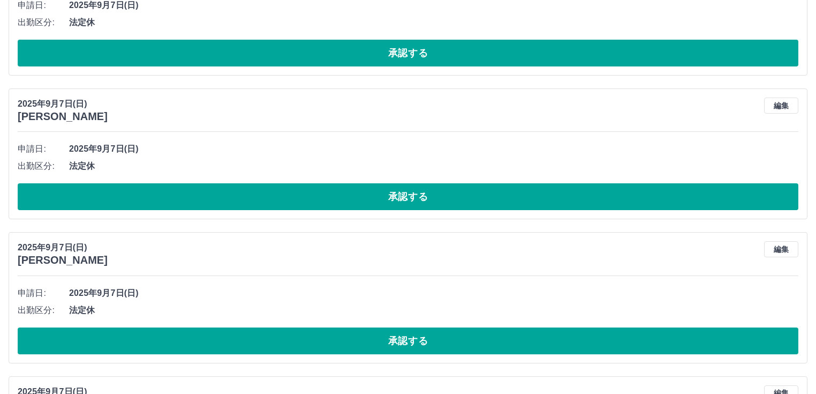
scroll to position [63973, 0]
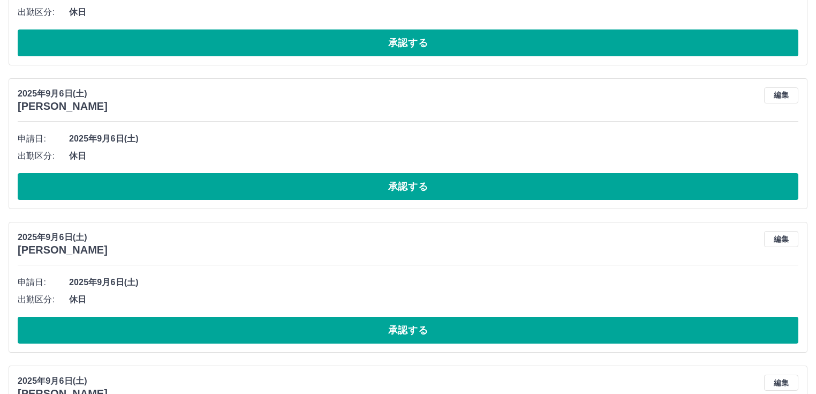
scroll to position [67558, 0]
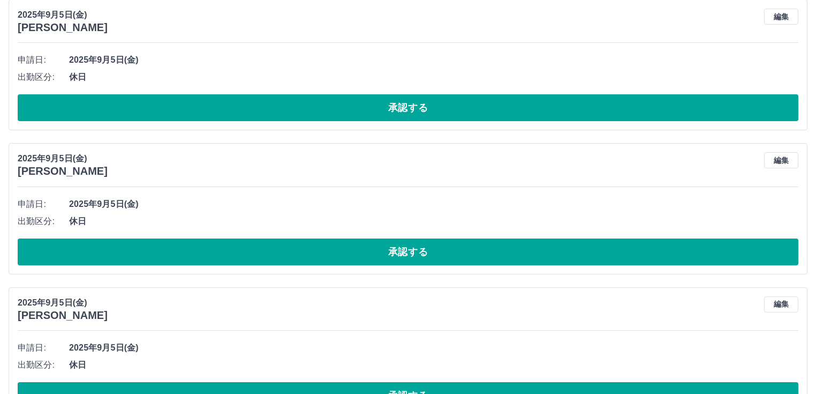
scroll to position [74882, 0]
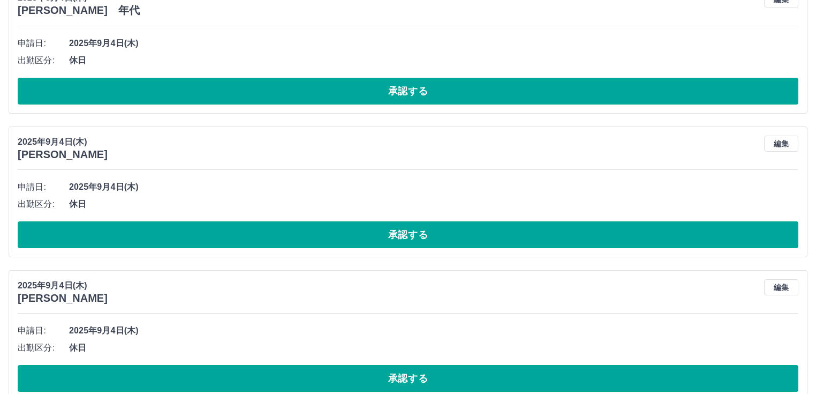
scroll to position [78467, 0]
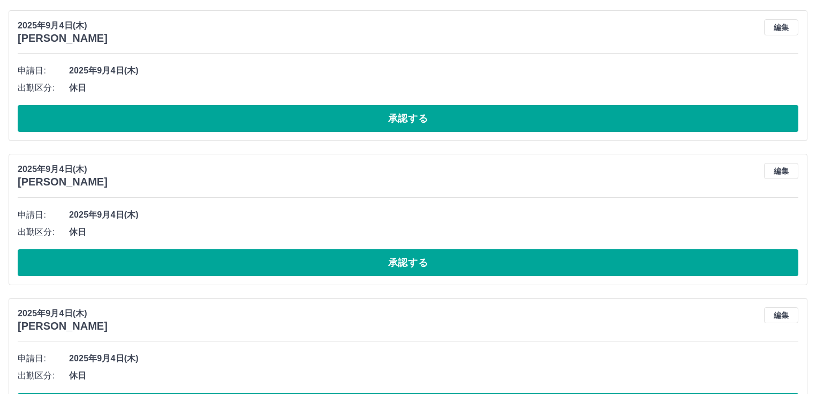
scroll to position [82206, 0]
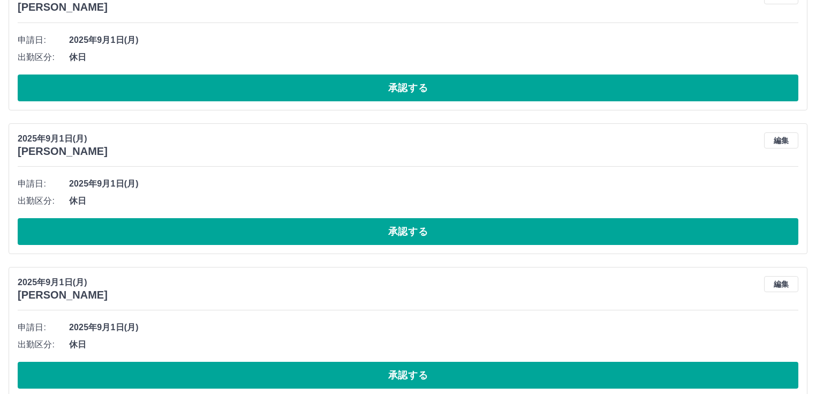
scroll to position [89646, 0]
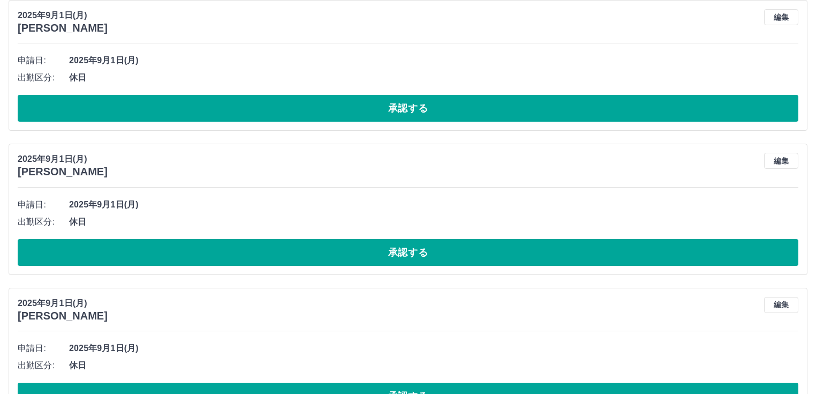
drag, startPoint x: 682, startPoint y: 354, endPoint x: 816, endPoint y: 328, distance: 135.9
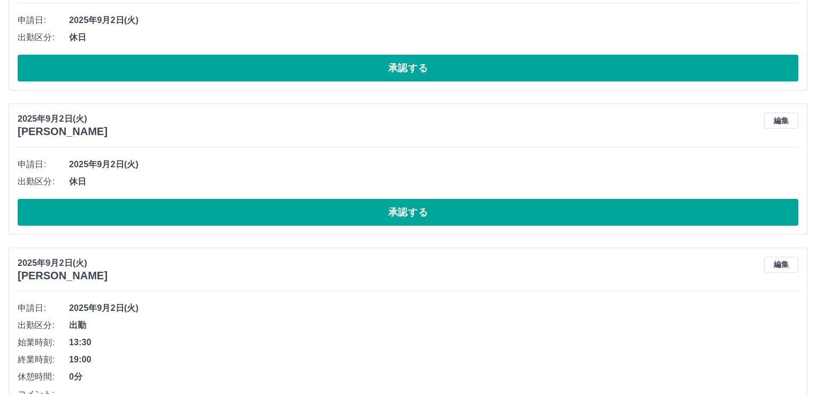
scroll to position [86389, 0]
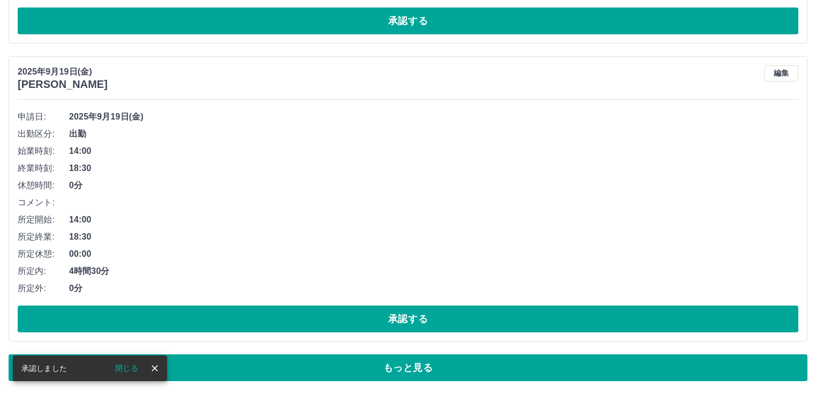
scroll to position [7111, 0]
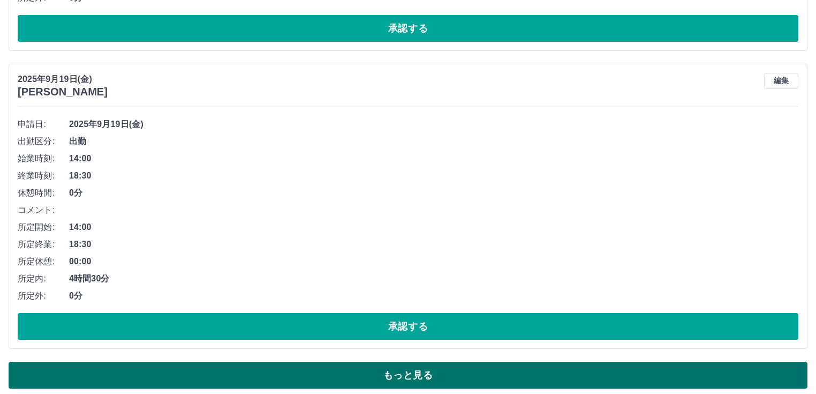
click at [746, 376] on button "もっと見る" at bounding box center [408, 375] width 799 height 27
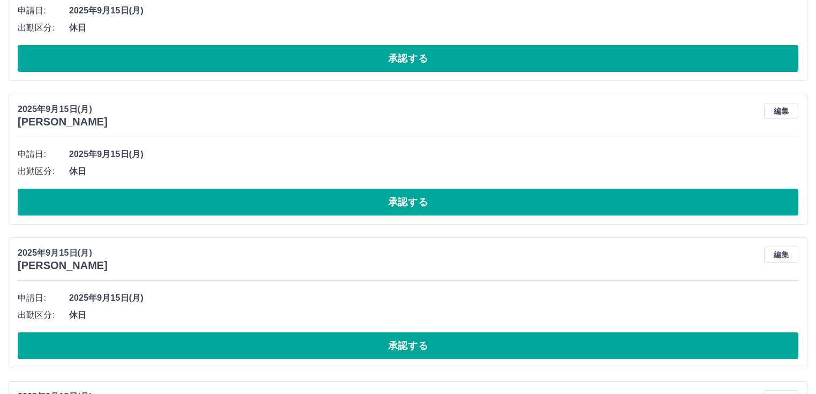
scroll to position [12856, 0]
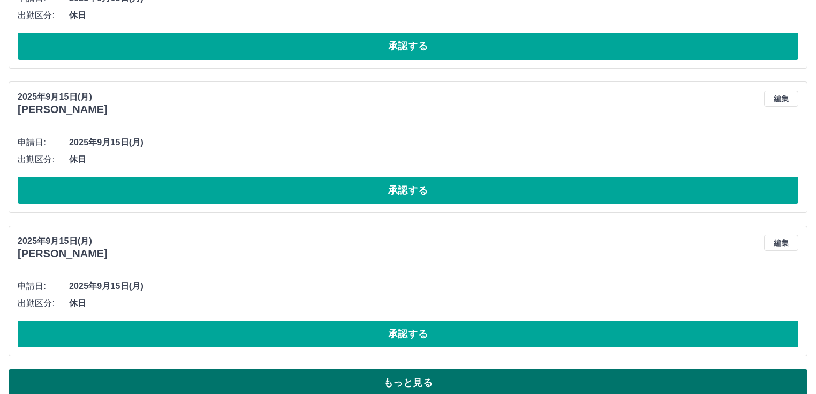
click at [785, 377] on button "もっと見る" at bounding box center [408, 382] width 799 height 27
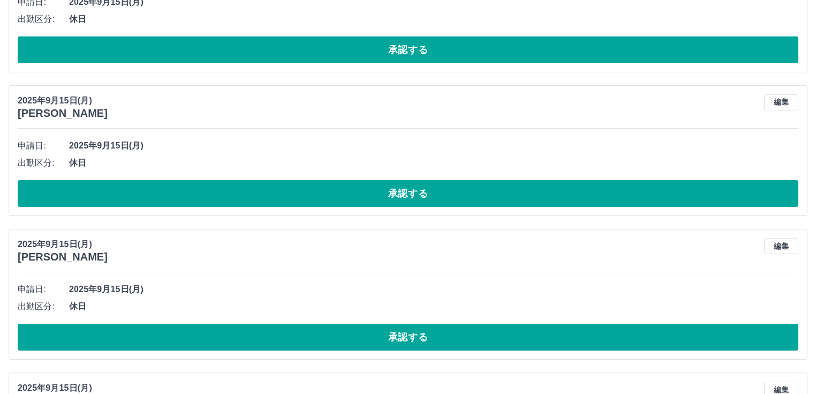
scroll to position [16441, 0]
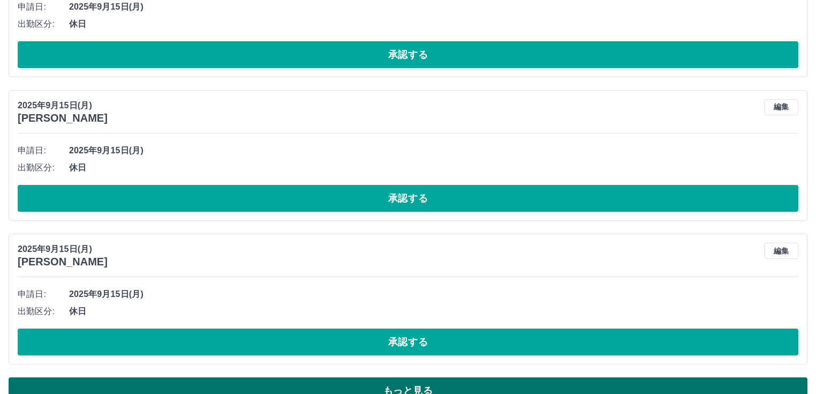
click at [776, 377] on button "もっと見る" at bounding box center [408, 390] width 799 height 27
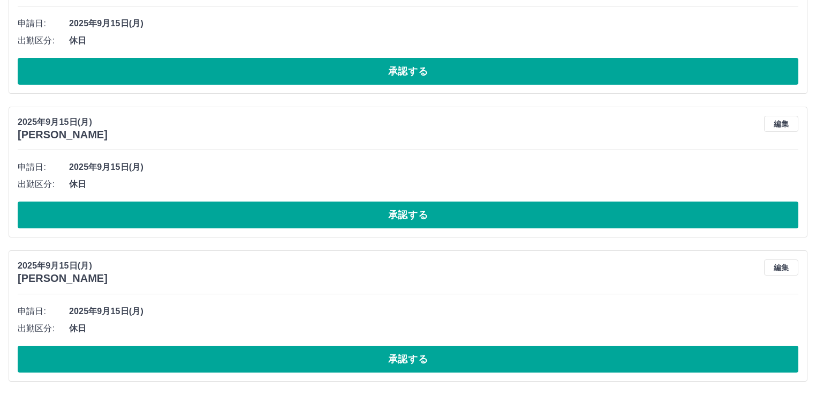
scroll to position [20026, 0]
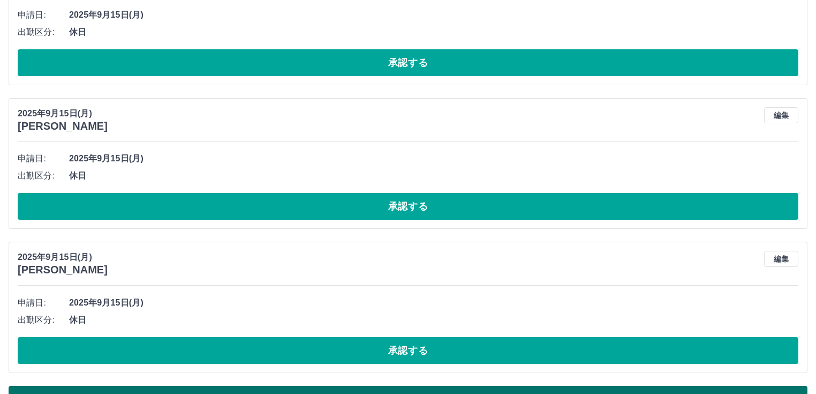
click at [782, 386] on button "もっと見る" at bounding box center [408, 399] width 799 height 27
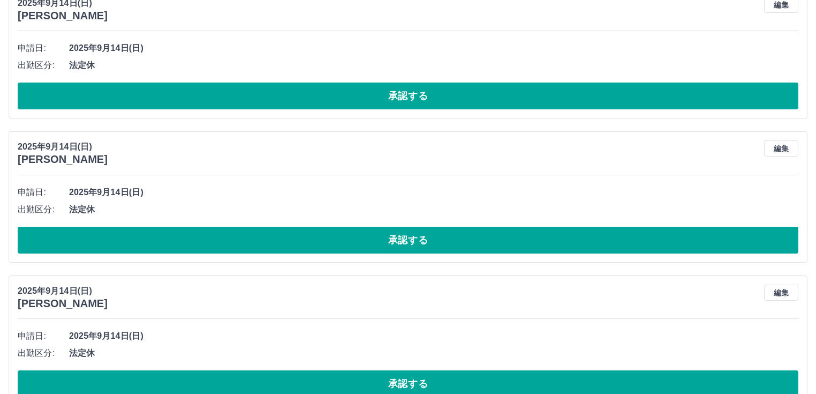
scroll to position [23611, 0]
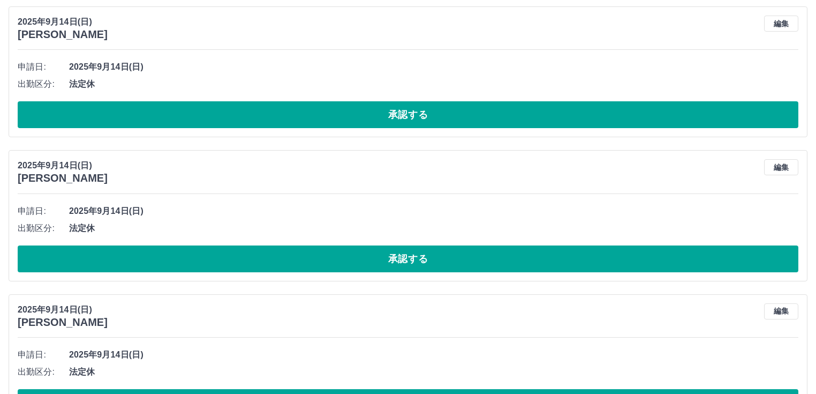
scroll to position [27196, 0]
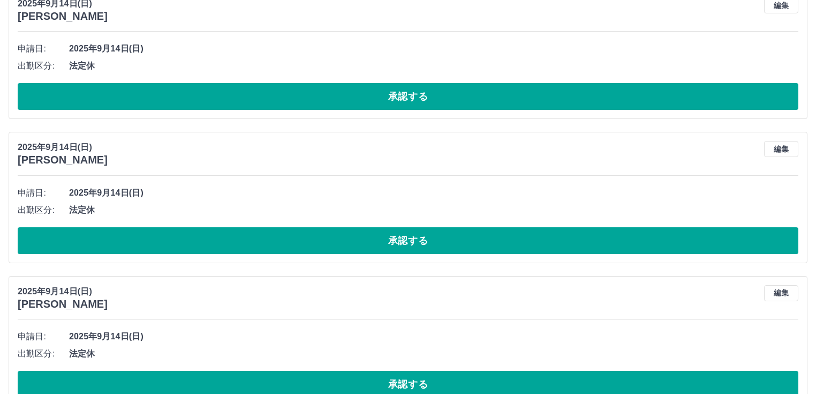
scroll to position [30781, 0]
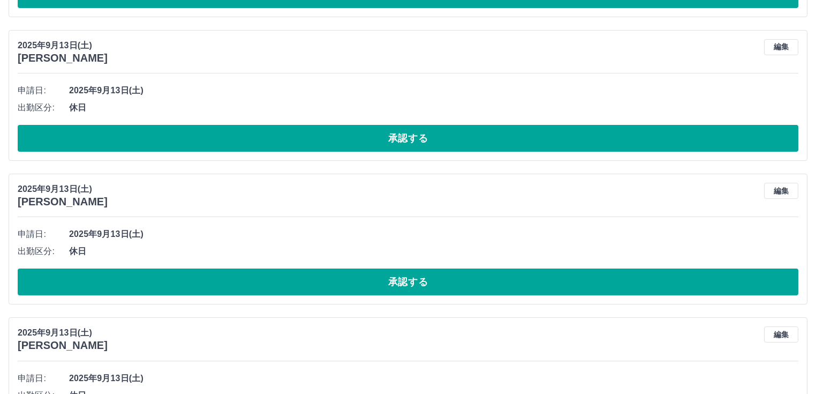
scroll to position [34366, 0]
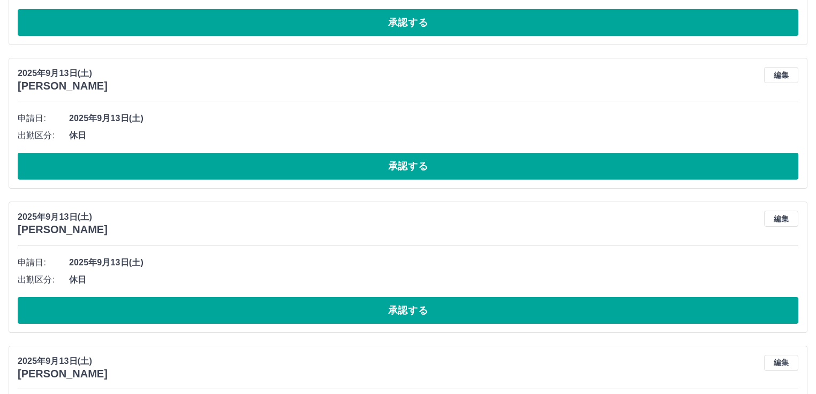
scroll to position [38105, 0]
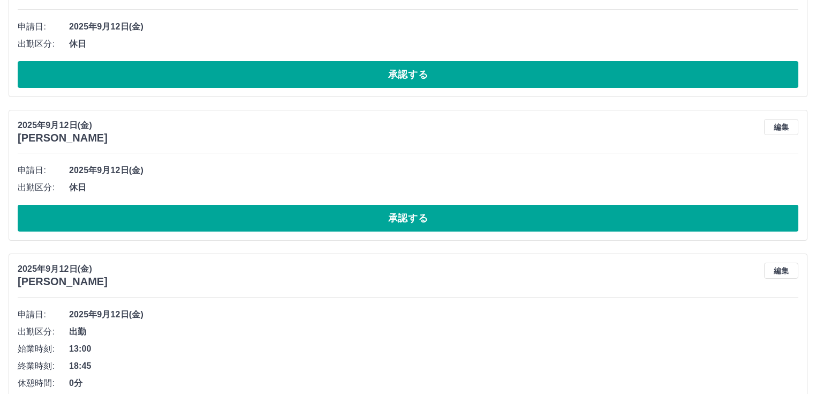
scroll to position [41845, 0]
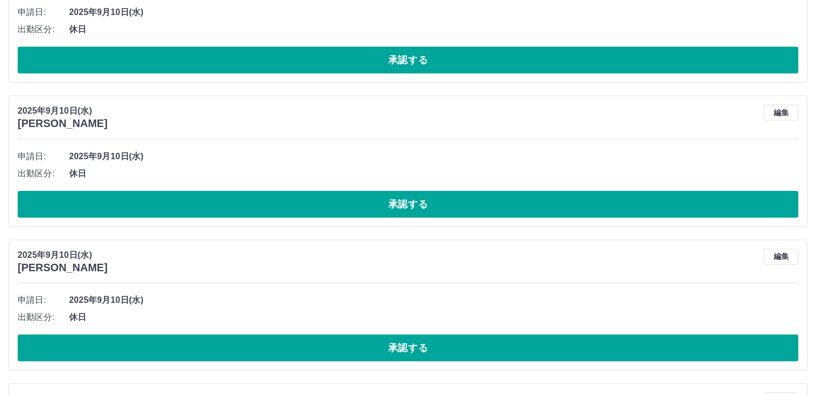
scroll to position [45430, 0]
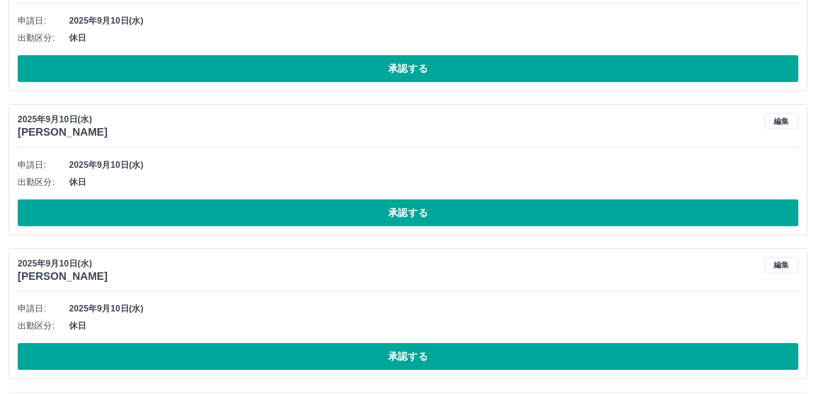
scroll to position [49323, 0]
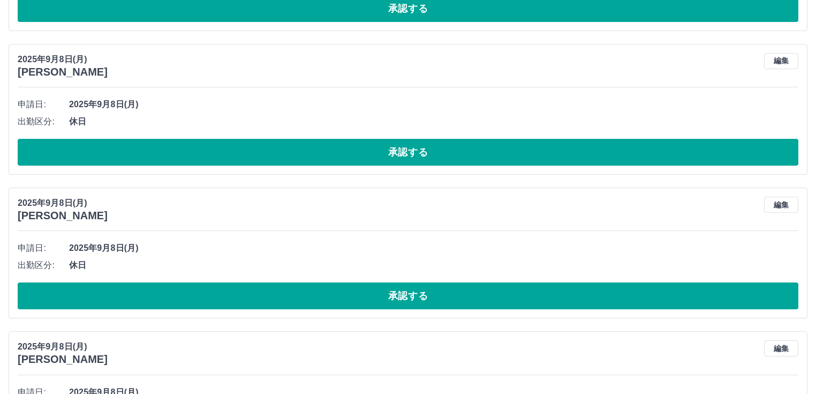
scroll to position [53063, 0]
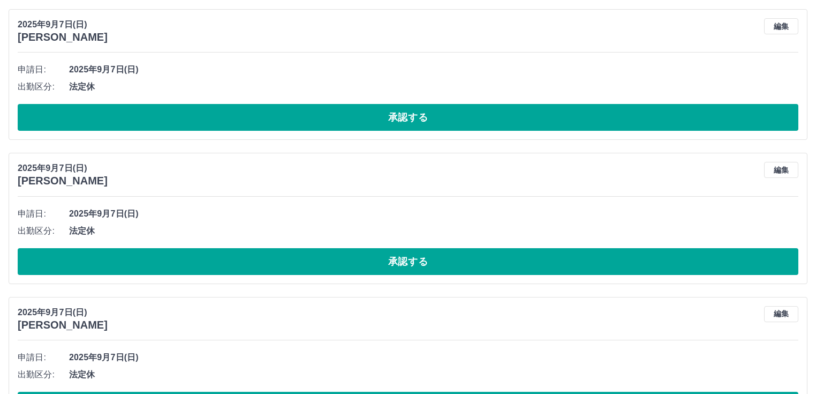
scroll to position [56803, 0]
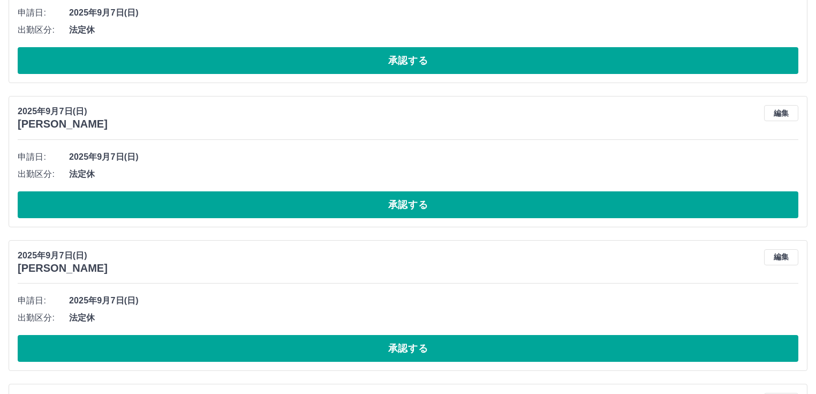
scroll to position [63973, 0]
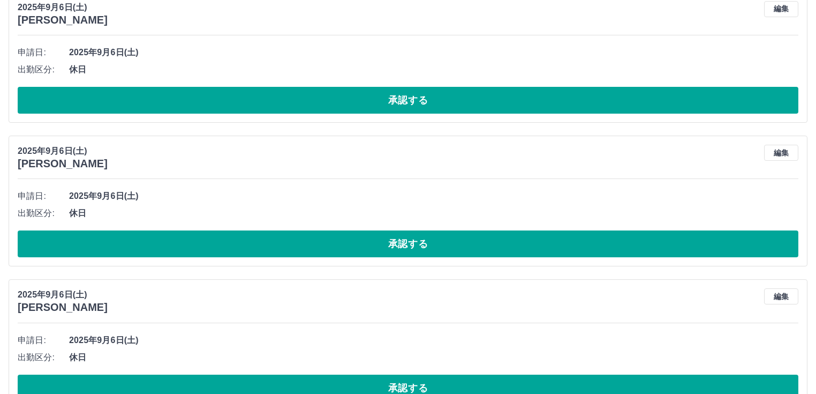
scroll to position [67558, 0]
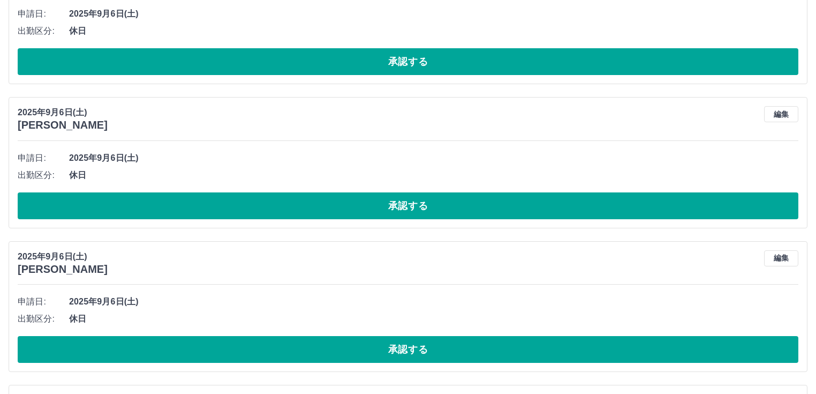
scroll to position [71142, 0]
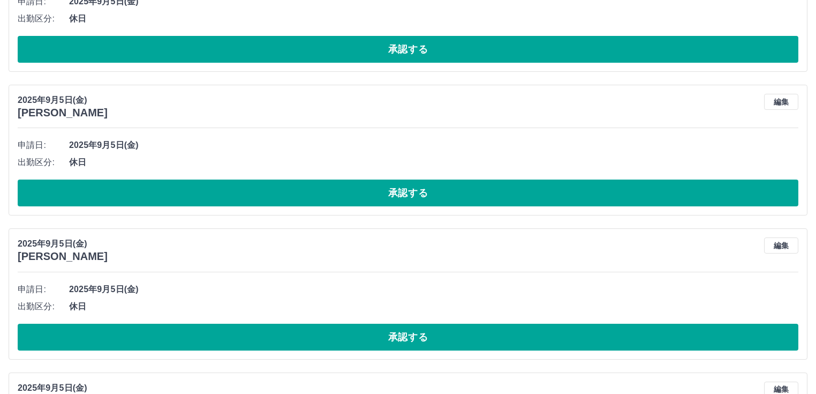
scroll to position [74882, 0]
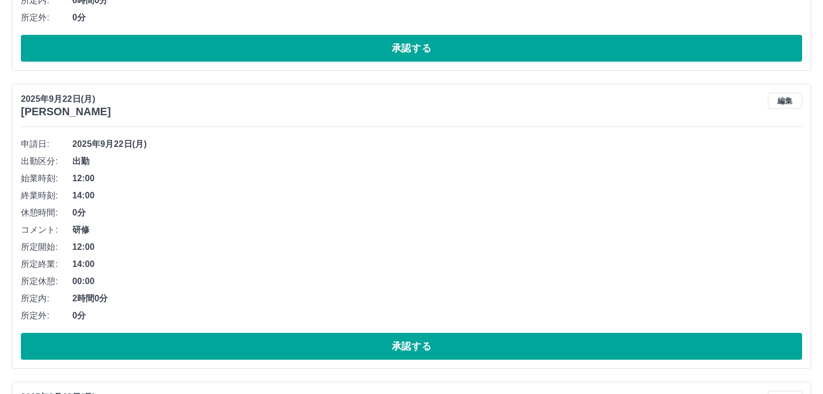
scroll to position [0, 0]
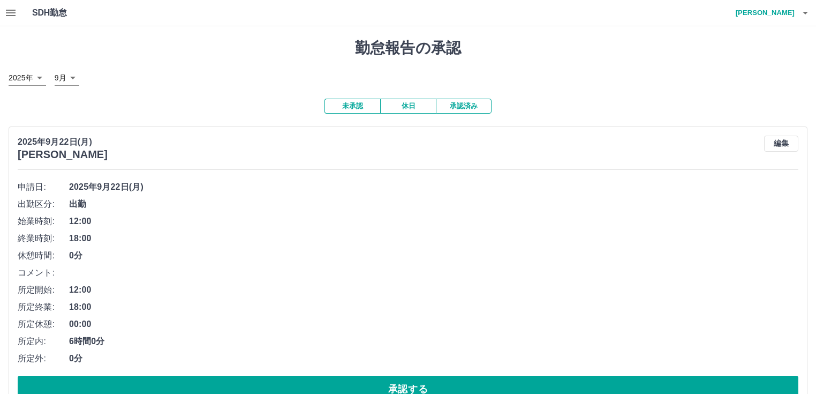
click at [789, 17] on h4 "篠崎　優奈" at bounding box center [763, 13] width 64 height 26
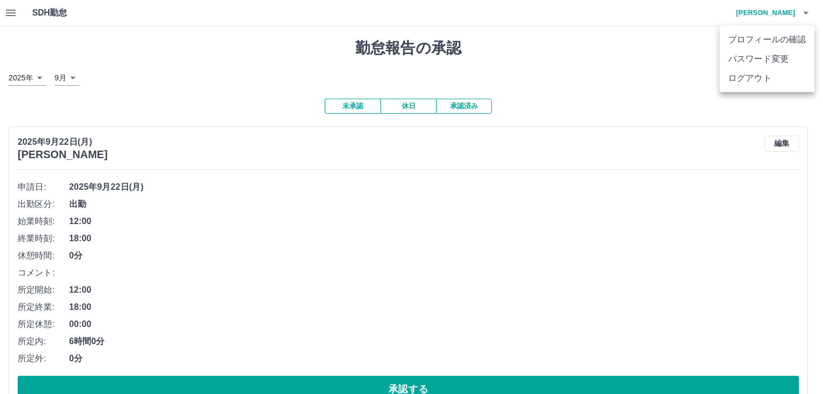
click at [768, 73] on li "ログアウト" at bounding box center [766, 78] width 95 height 19
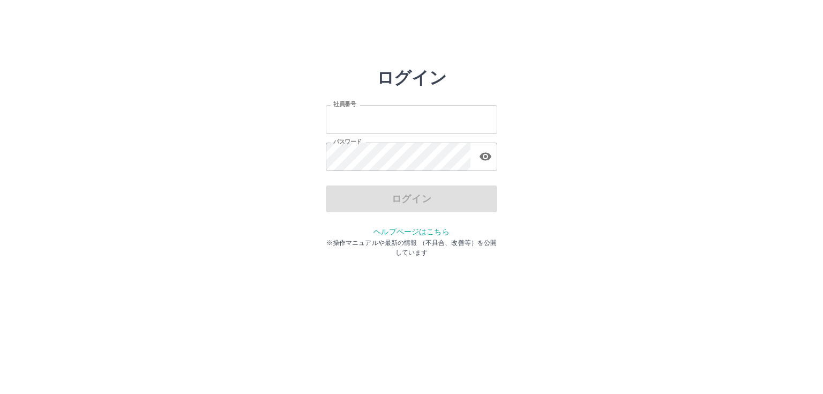
type input "*******"
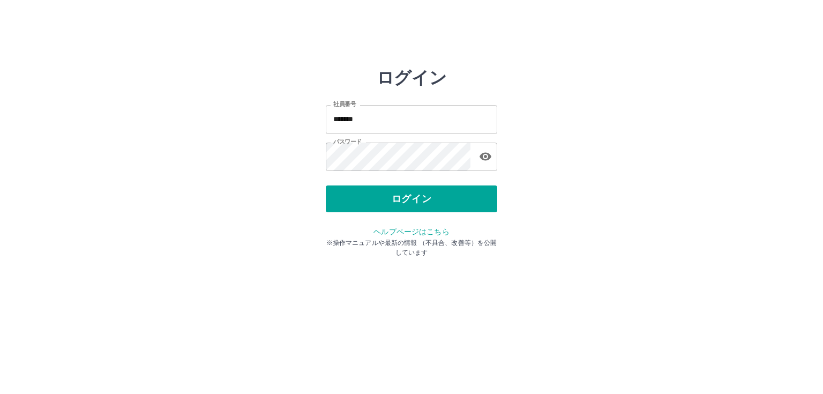
click at [400, 197] on div "ログイン" at bounding box center [411, 198] width 171 height 27
